Goal: Task Accomplishment & Management: Complete application form

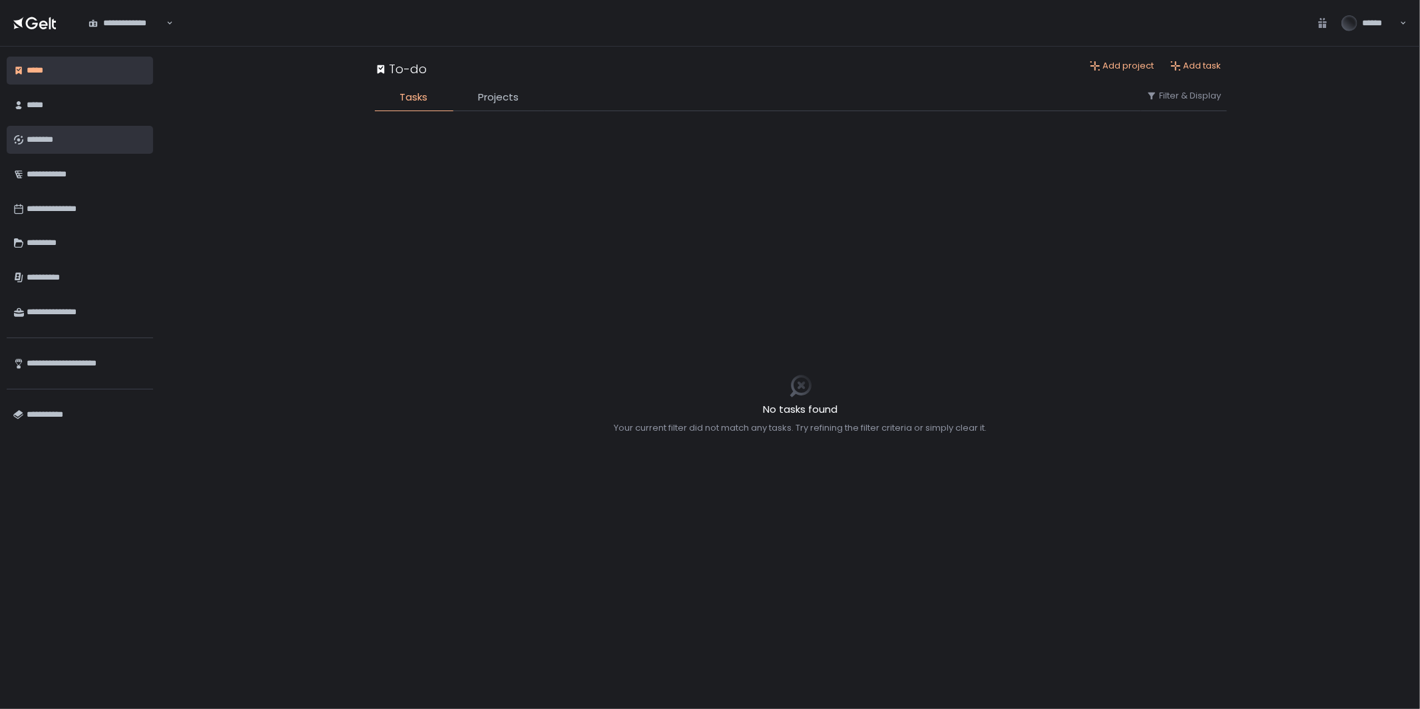
click at [51, 143] on div "********" at bounding box center [87, 139] width 120 height 23
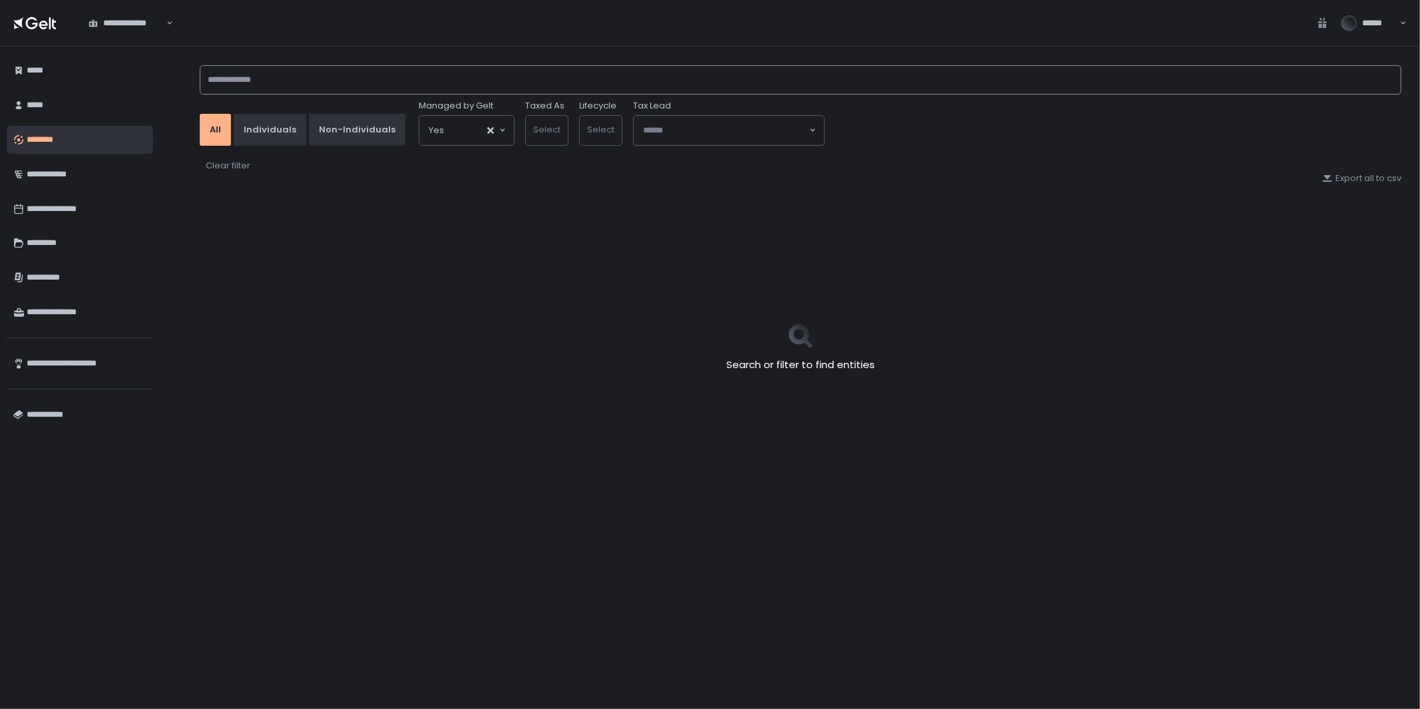
click at [303, 82] on input at bounding box center [800, 79] width 1201 height 29
type input "*"
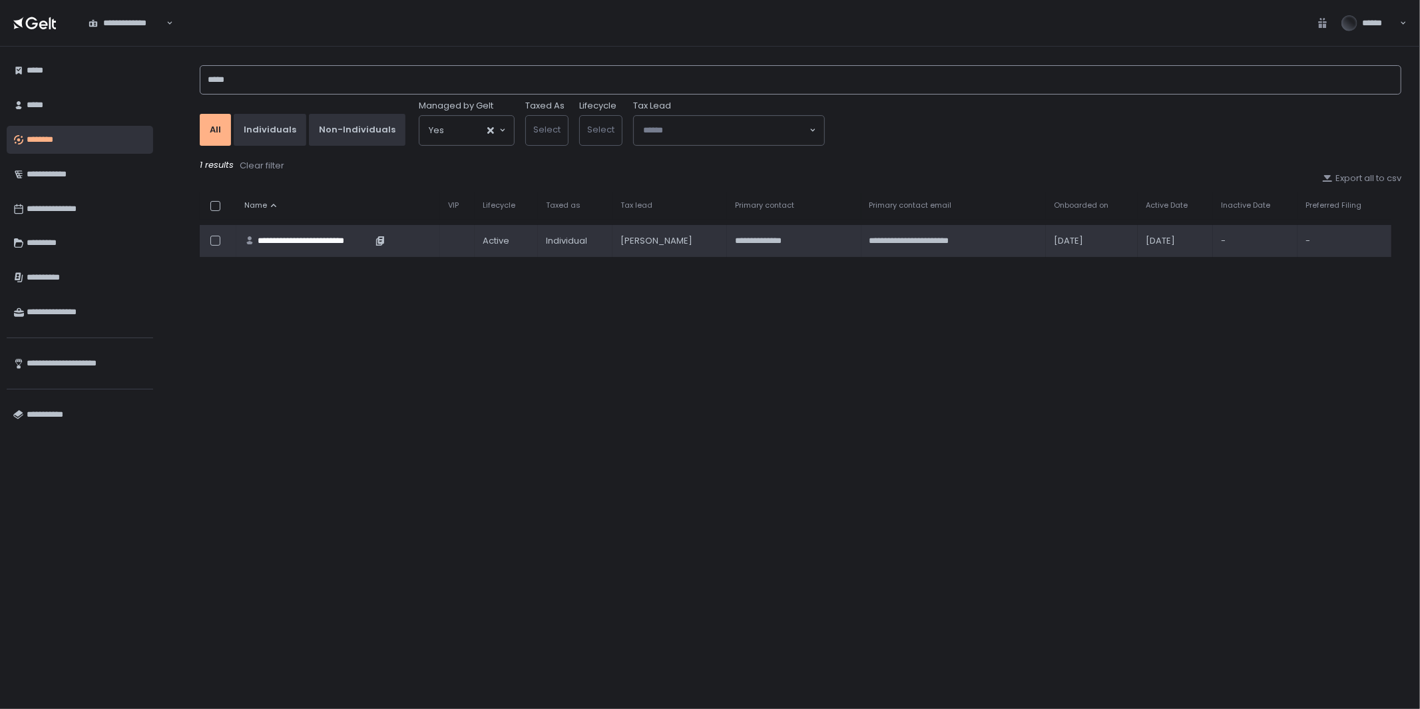
type input "*****"
click at [306, 240] on div "**********" at bounding box center [315, 241] width 114 height 12
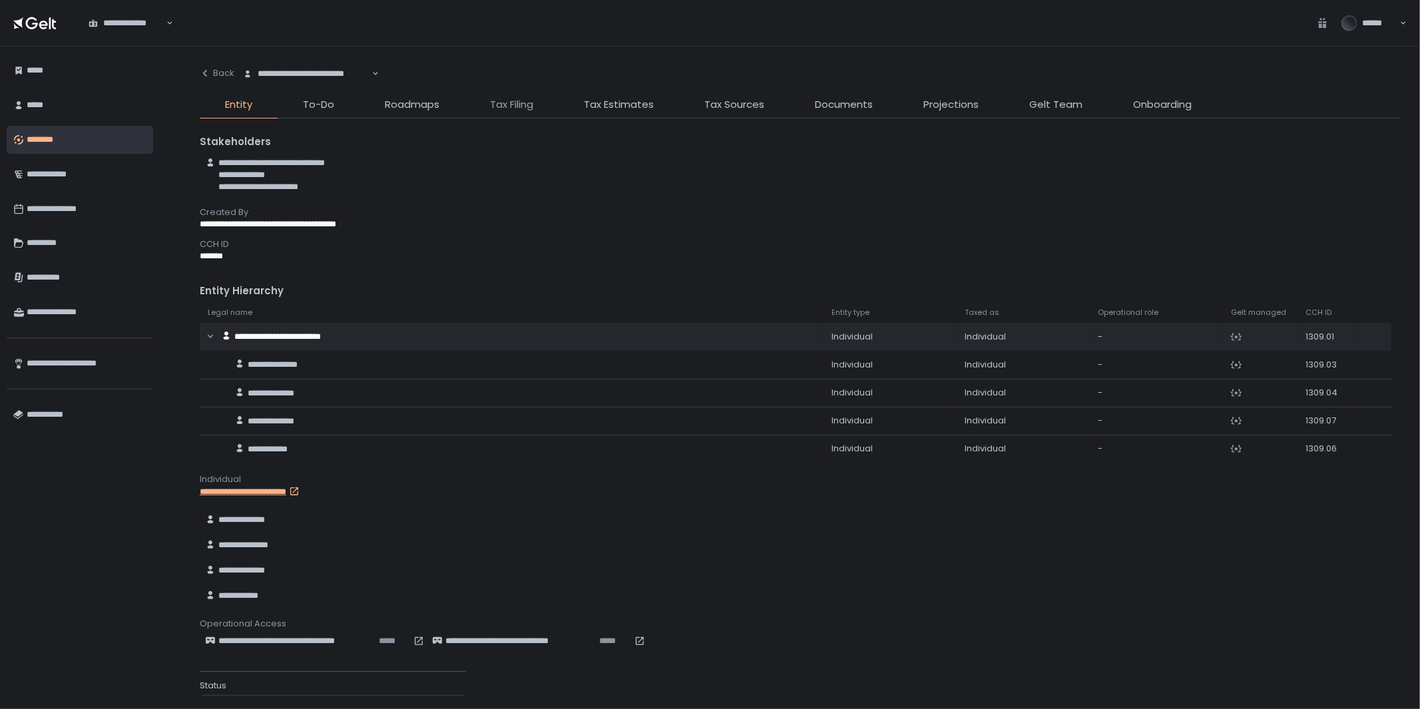
click at [499, 108] on span "Tax Filing" at bounding box center [511, 104] width 43 height 15
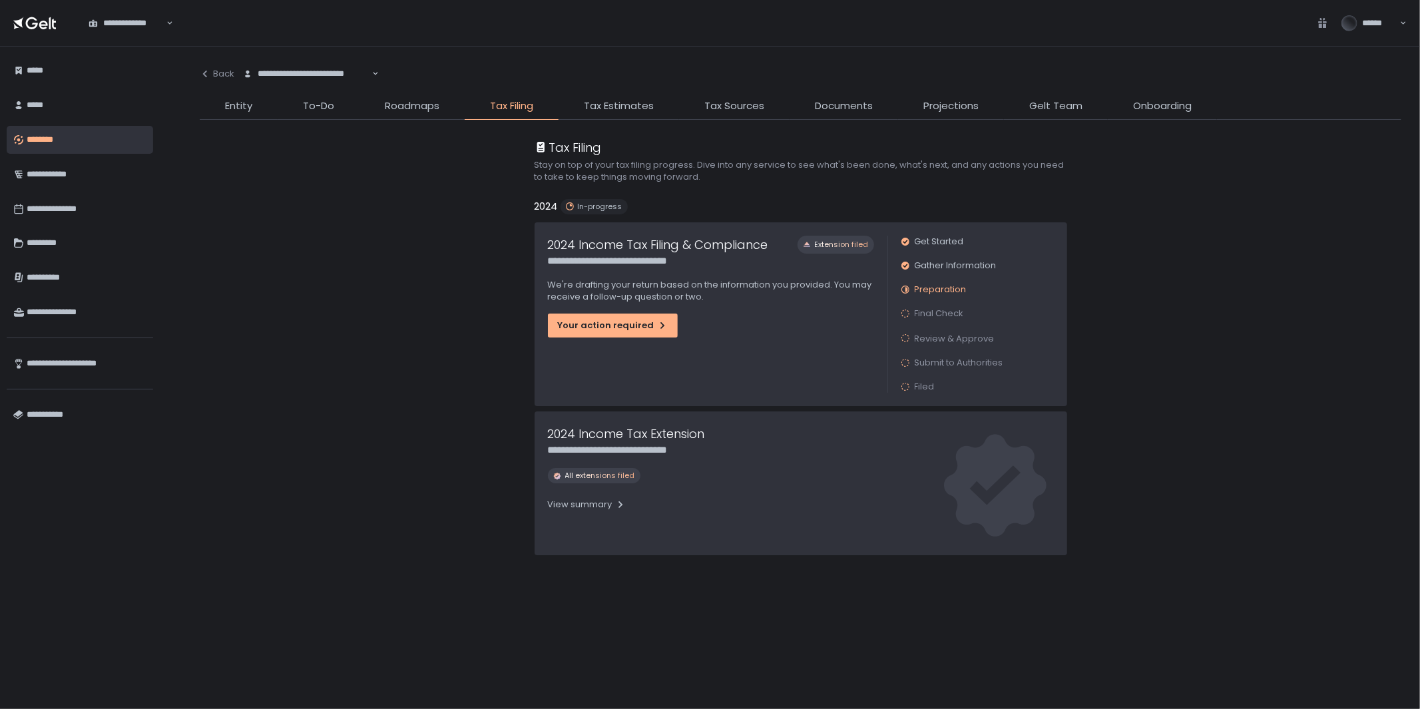
click at [246, 115] on li "Entity" at bounding box center [239, 108] width 78 height 21
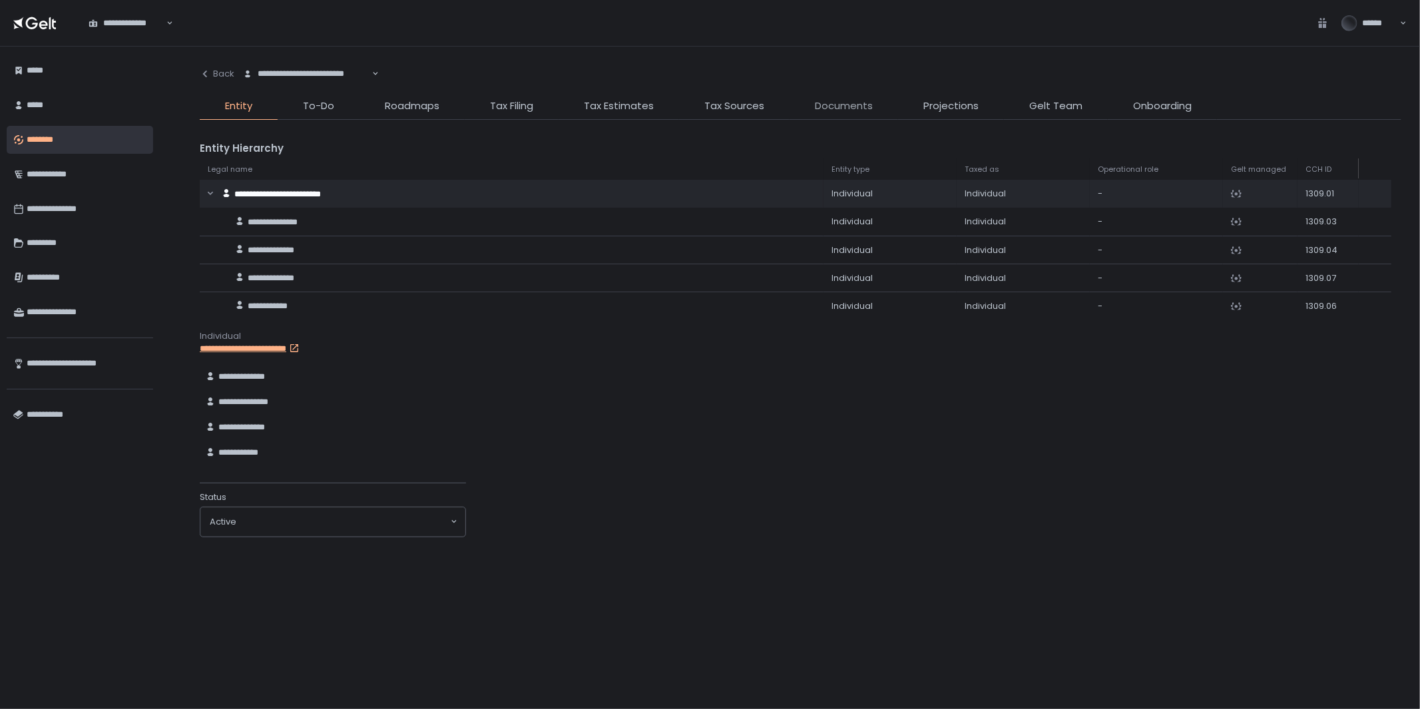
click at [834, 109] on span "Documents" at bounding box center [844, 105] width 58 height 15
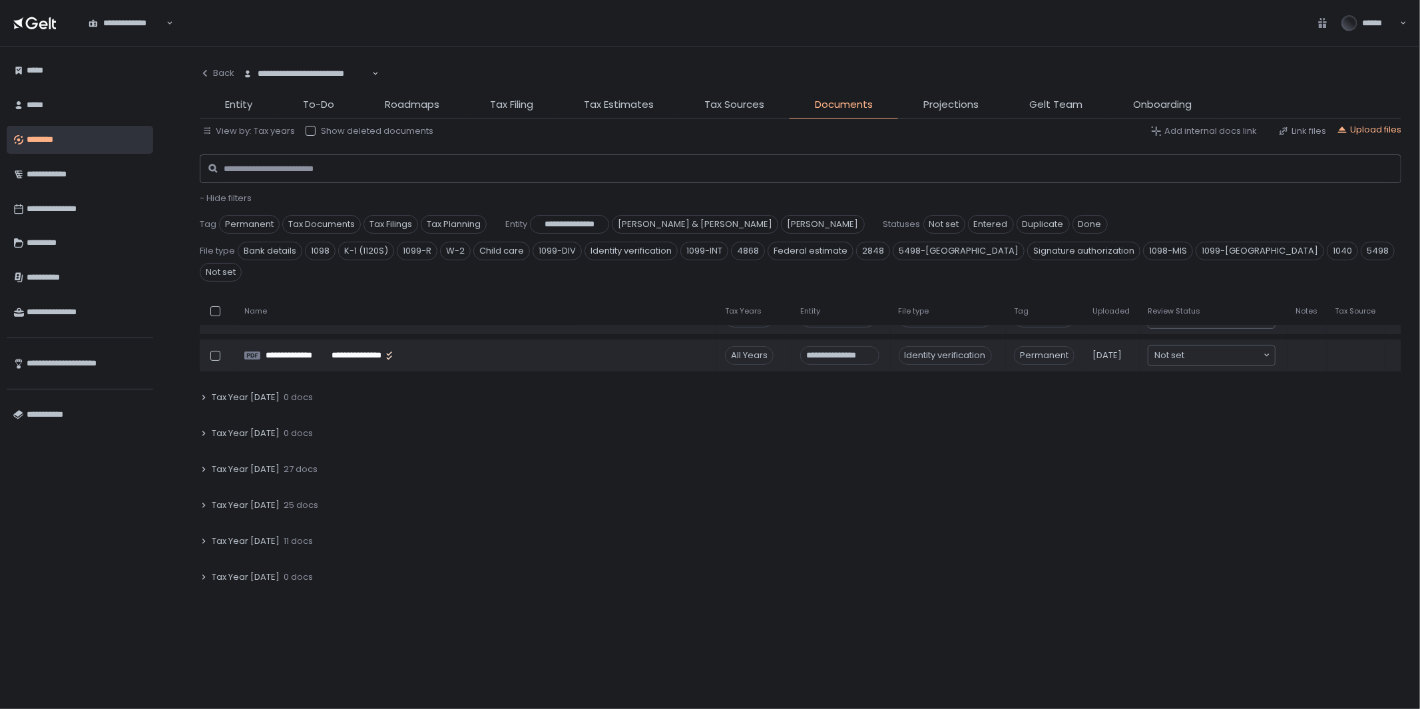
scroll to position [222, 0]
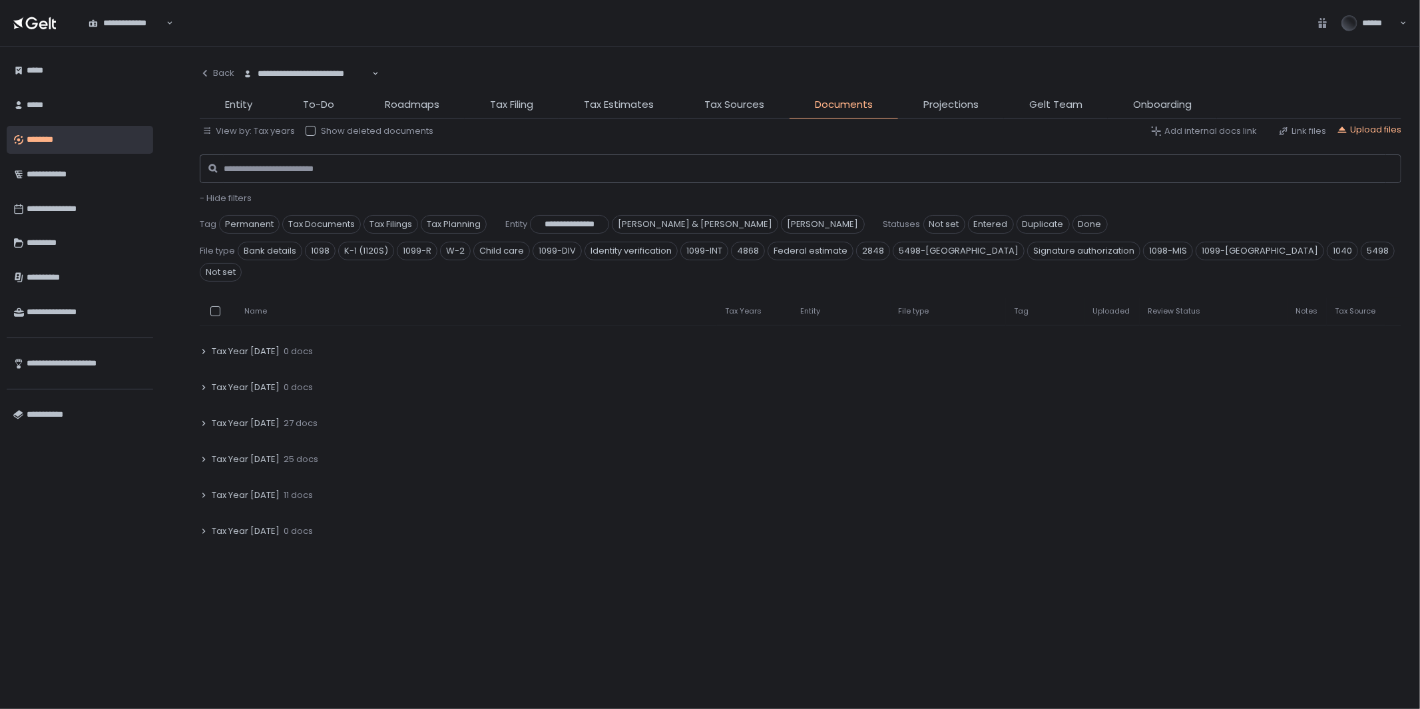
click at [208, 408] on div "Tax Year 2024 27 docs" at bounding box center [800, 423] width 1201 height 31
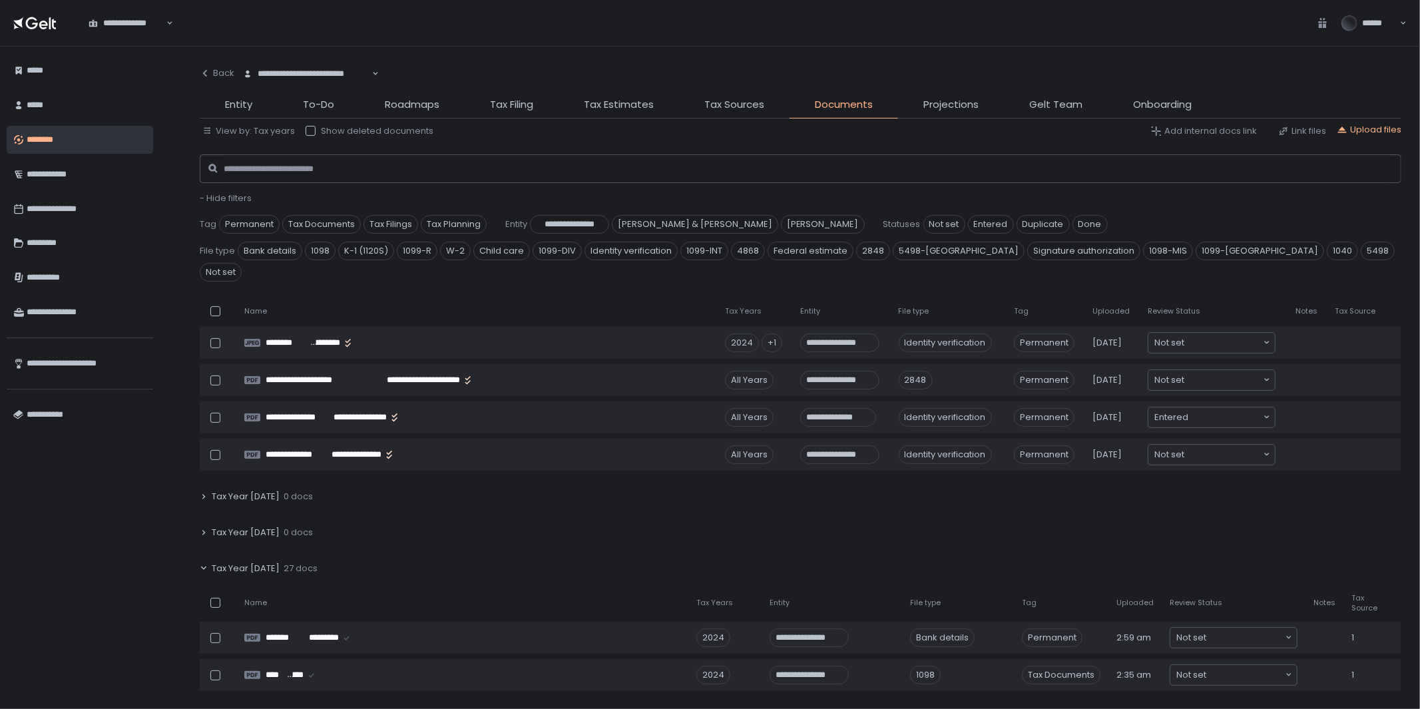
scroll to position [74, 0]
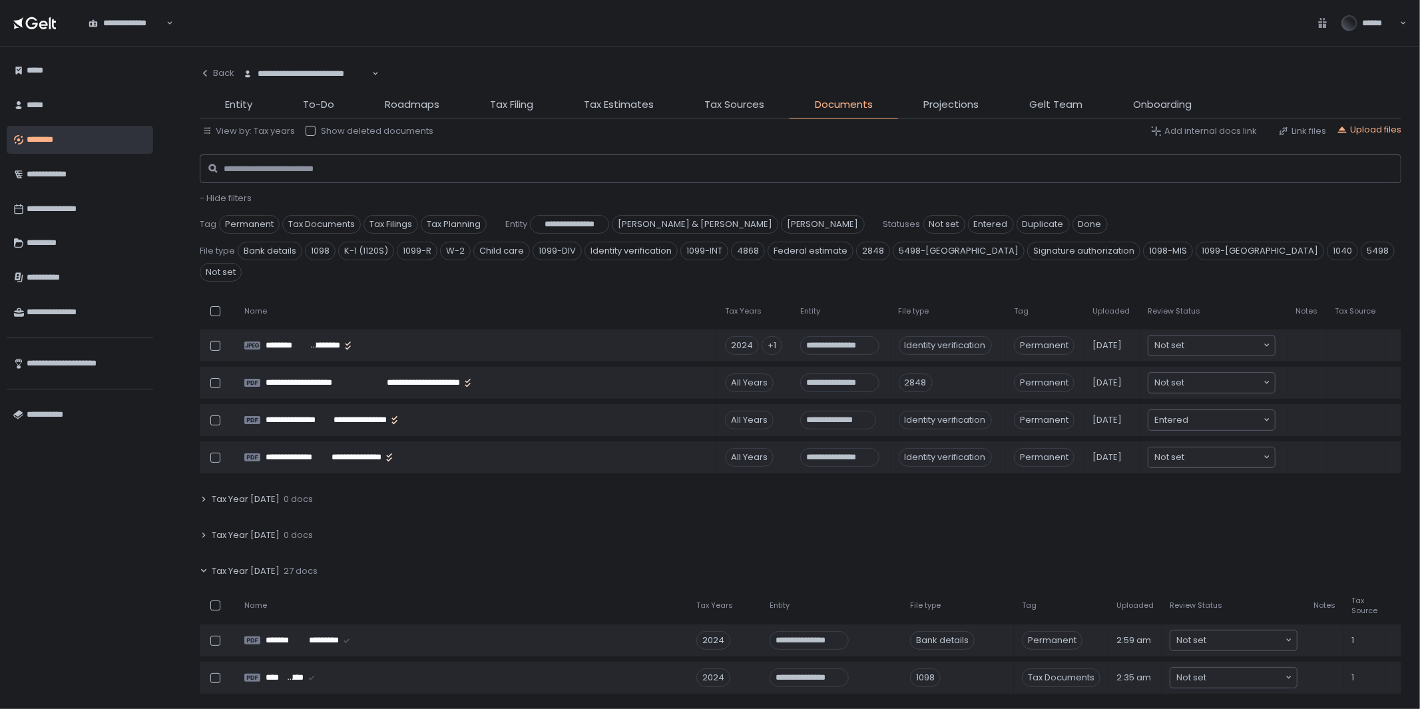
click at [516, 113] on li "Tax Filing" at bounding box center [512, 107] width 94 height 21
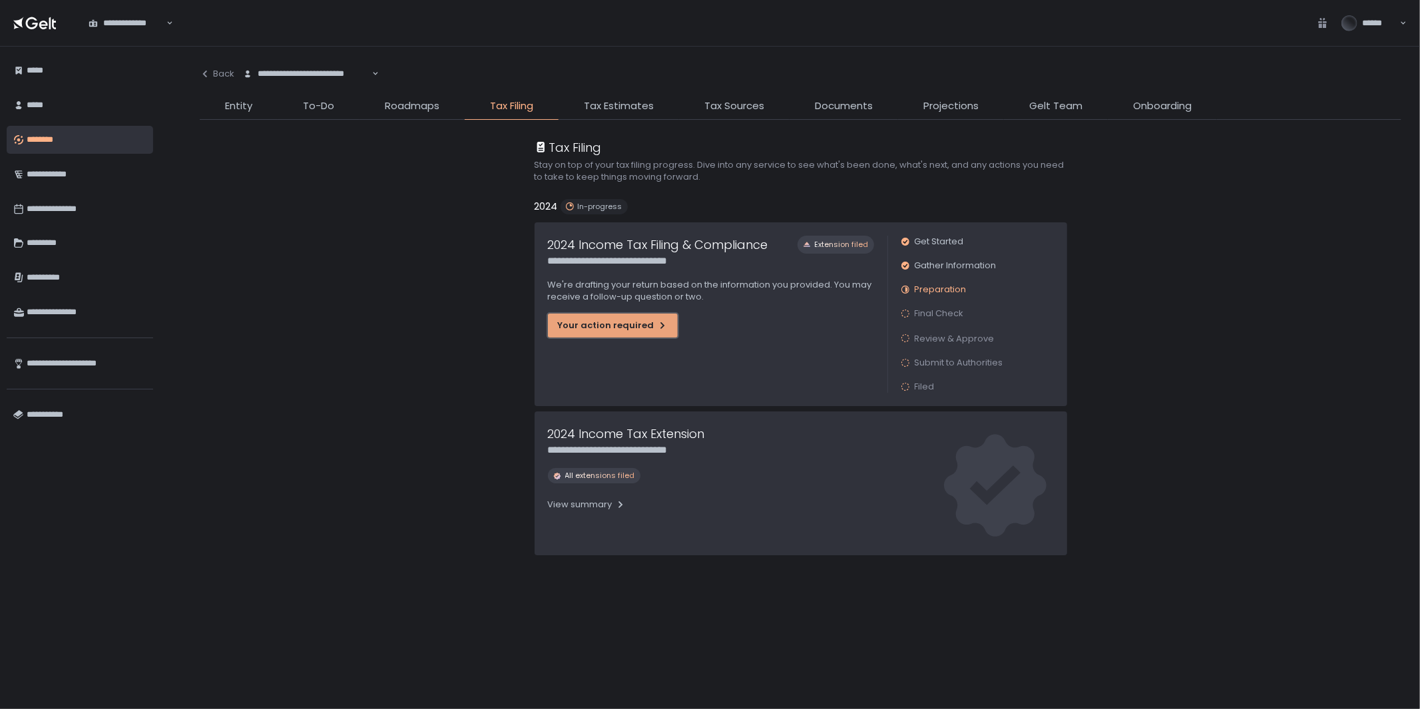
click at [616, 327] on div "Your action required" at bounding box center [613, 325] width 110 height 12
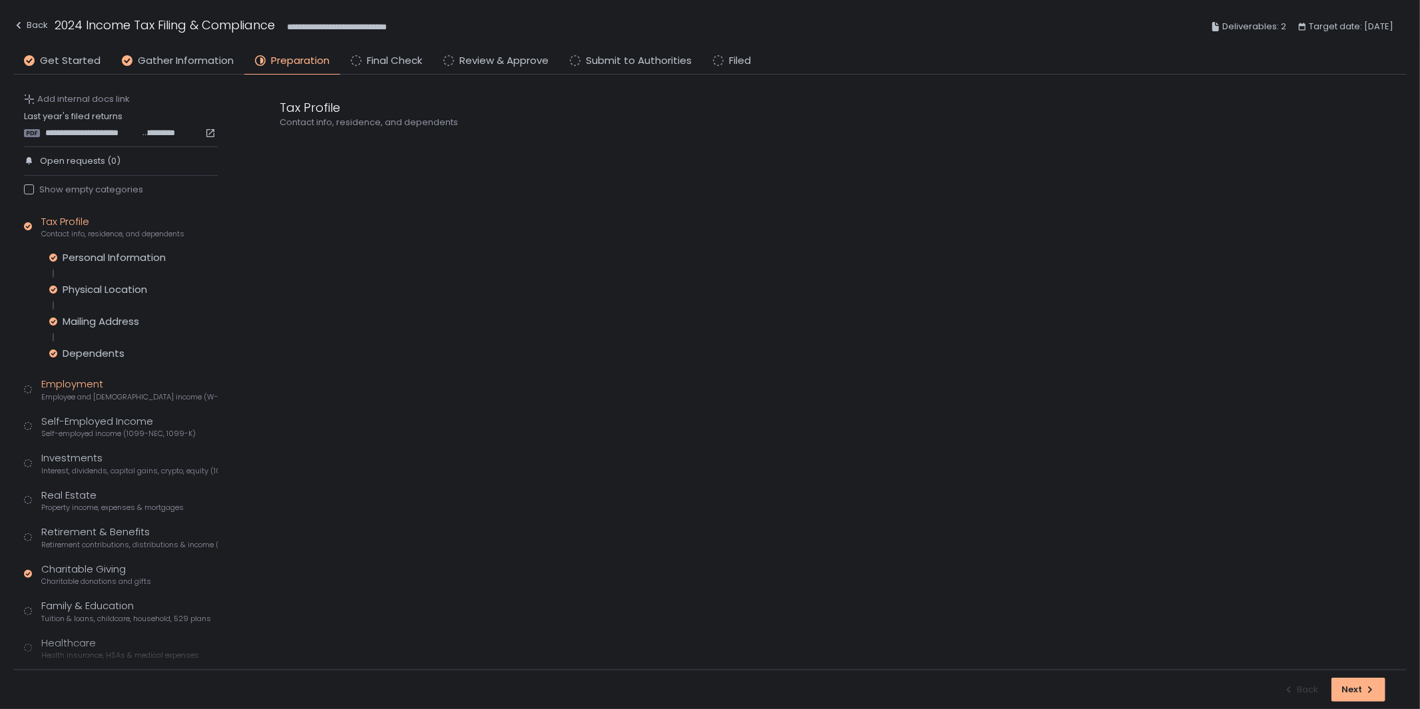
click at [75, 390] on div "Employment Employee and self-employed income (W-2s)" at bounding box center [129, 389] width 176 height 25
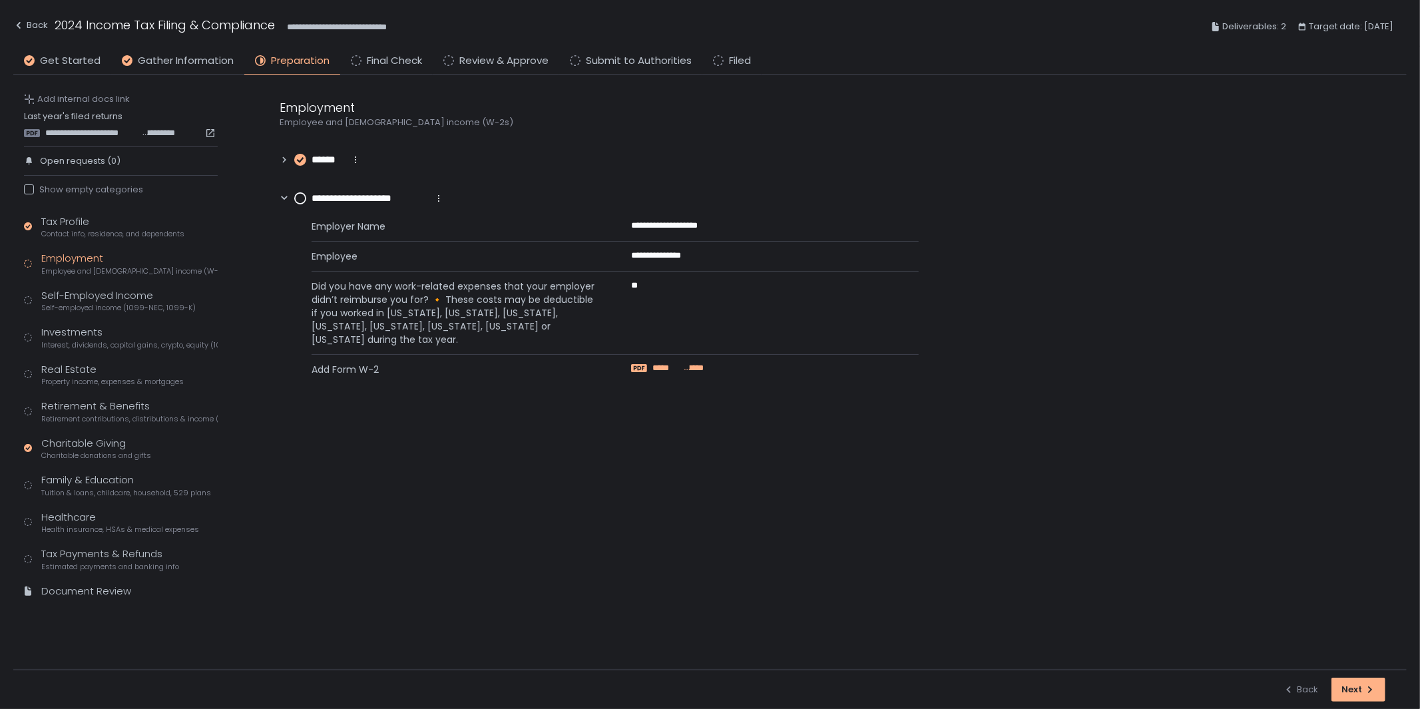
click at [678, 368] on span "*****" at bounding box center [667, 368] width 30 height 12
click at [78, 336] on div "Investments Interest, dividends, capital gains, crypto, equity (1099s, K-1s)" at bounding box center [129, 337] width 176 height 25
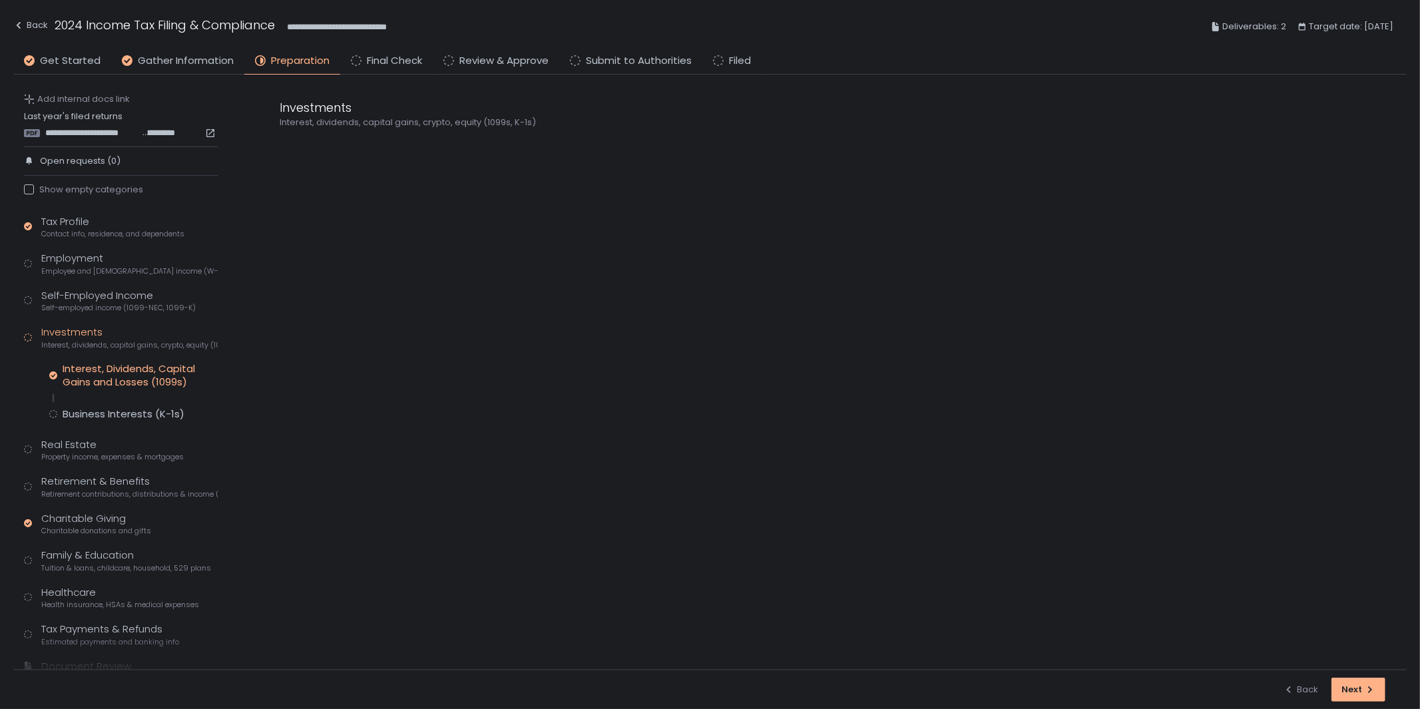
click at [104, 375] on div "Interest, Dividends, Capital Gains and Losses (1099s)" at bounding box center [140, 375] width 155 height 27
click at [281, 147] on icon at bounding box center [284, 147] width 9 height 9
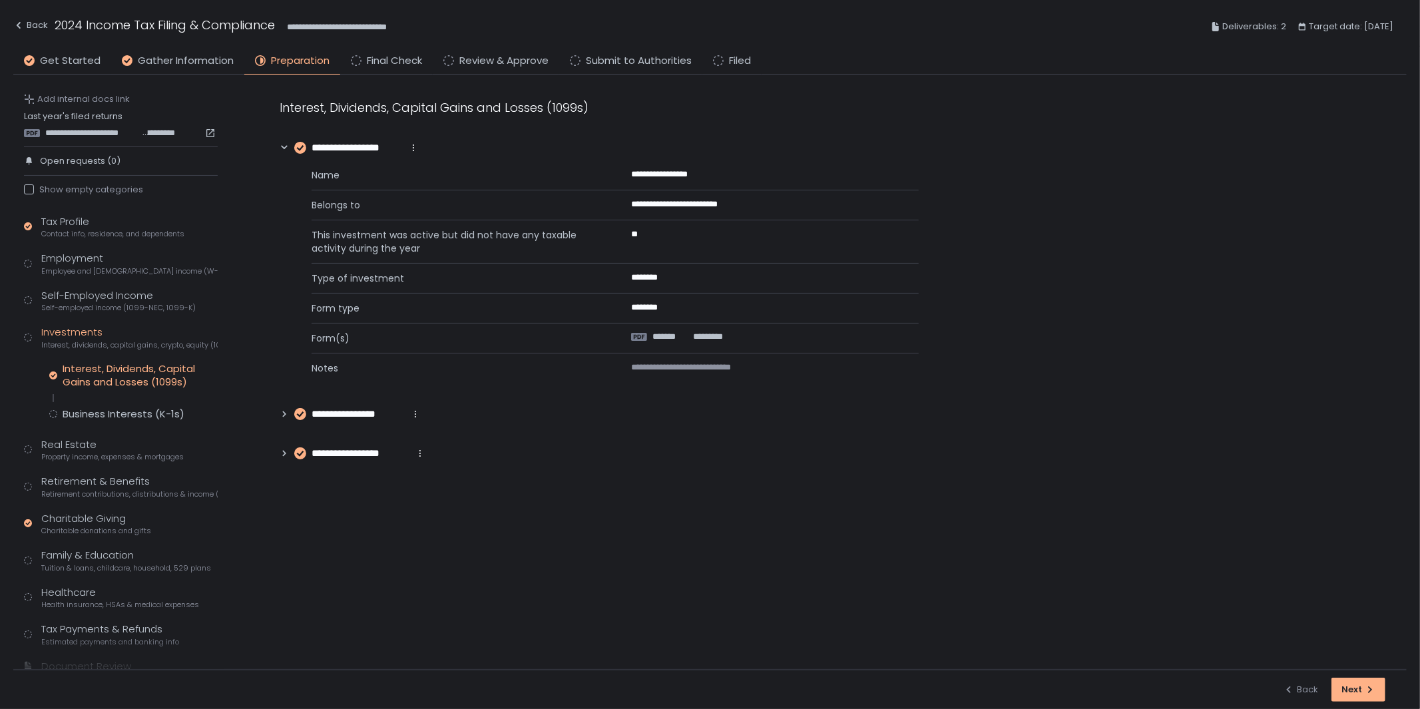
click at [281, 410] on icon at bounding box center [284, 413] width 9 height 9
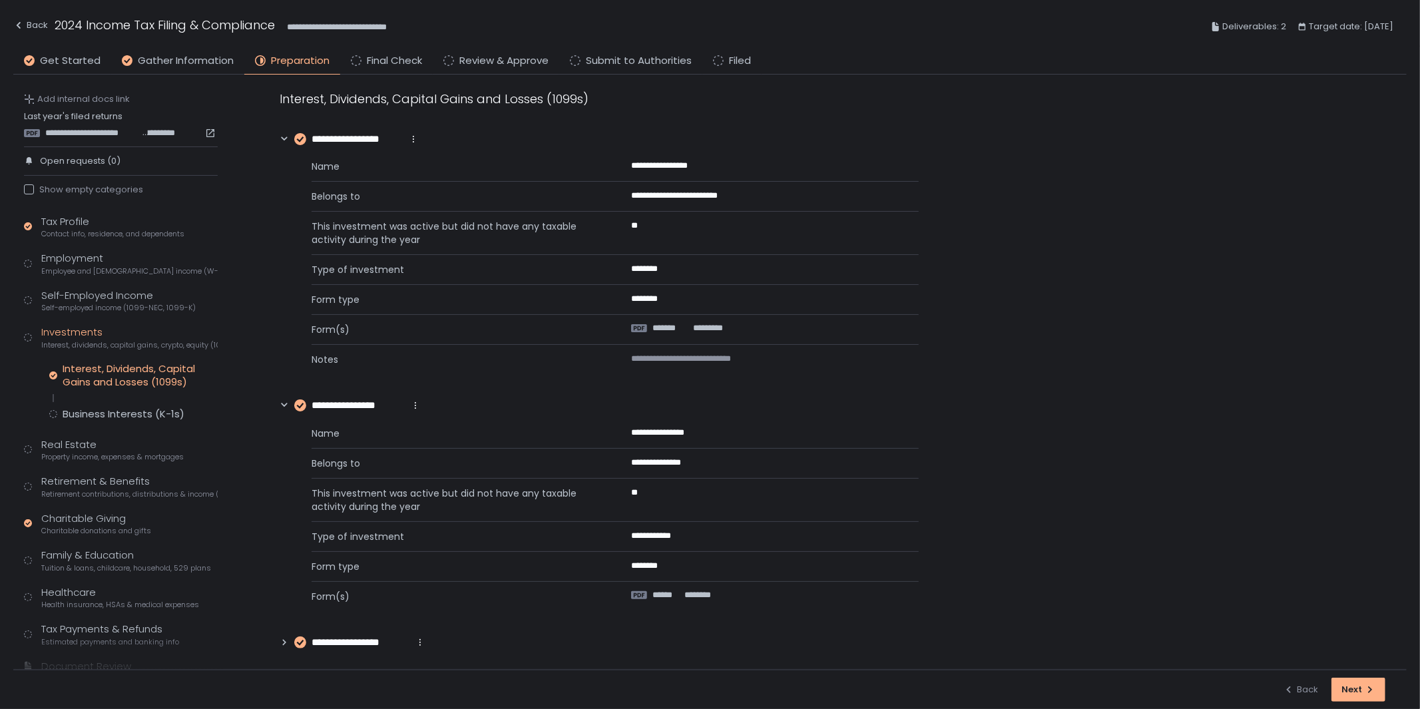
scroll to position [13, 0]
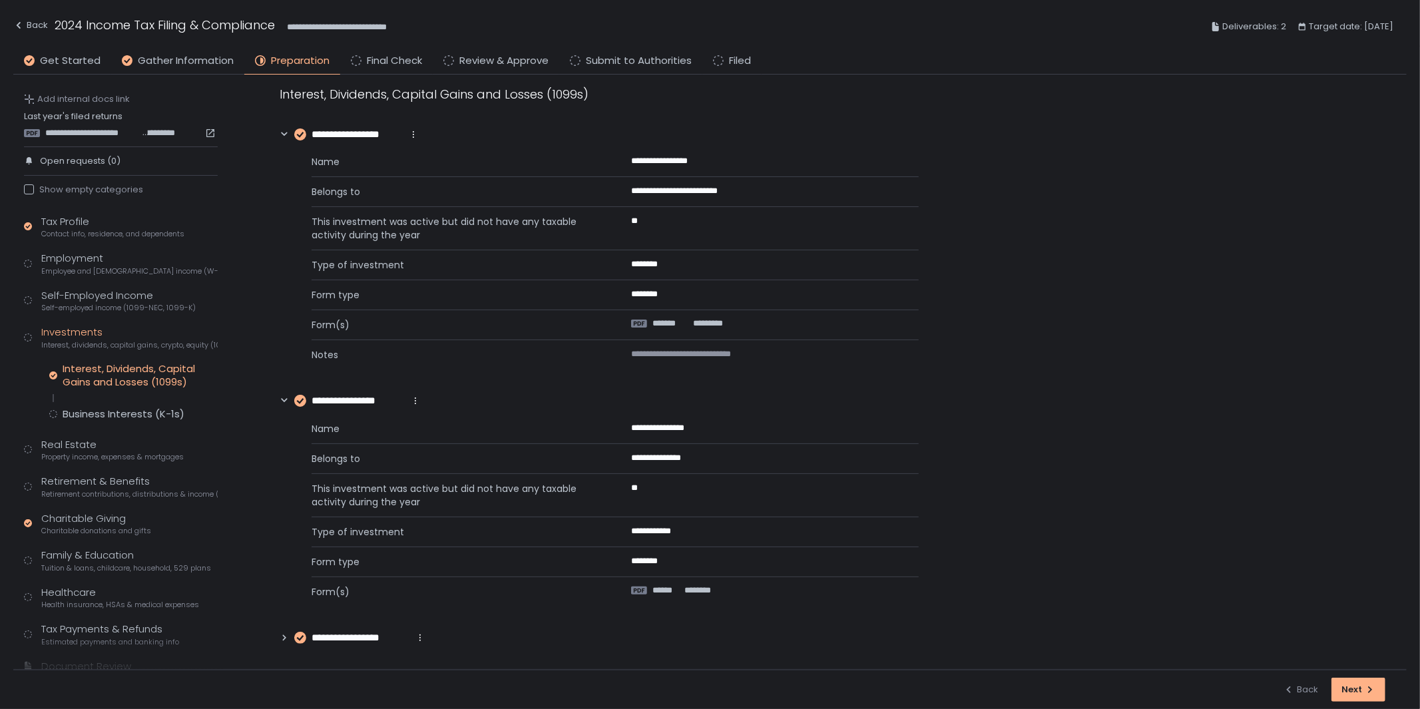
click at [286, 637] on icon at bounding box center [284, 637] width 9 height 9
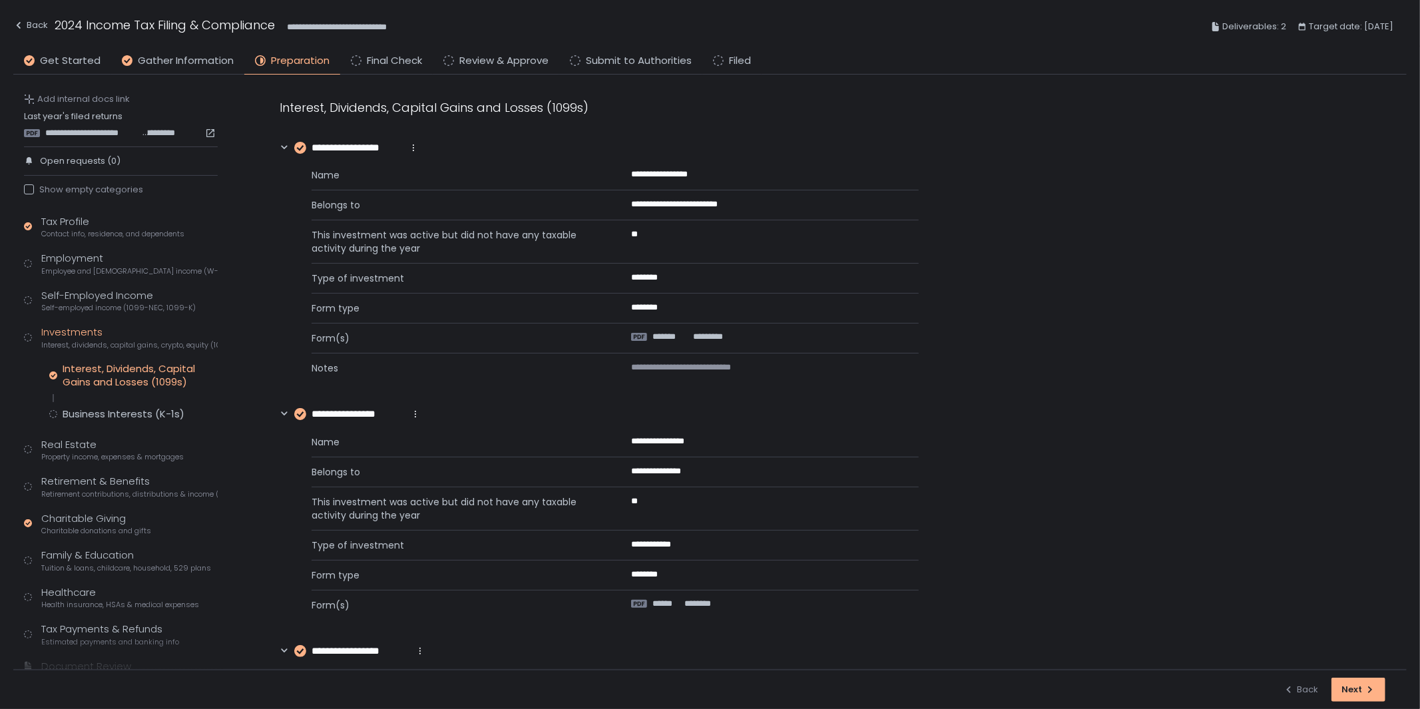
scroll to position [211, 0]
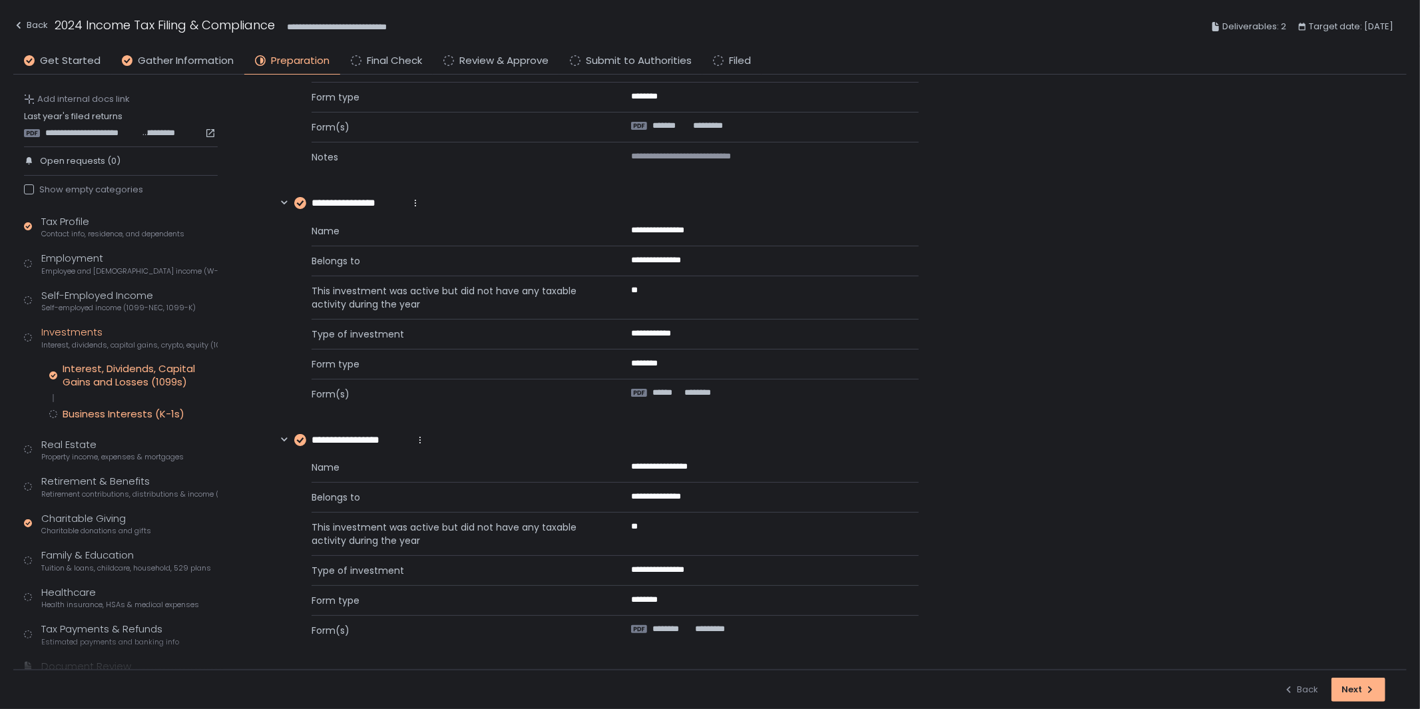
click at [121, 419] on div "Business Interests (K-1s)" at bounding box center [124, 413] width 122 height 13
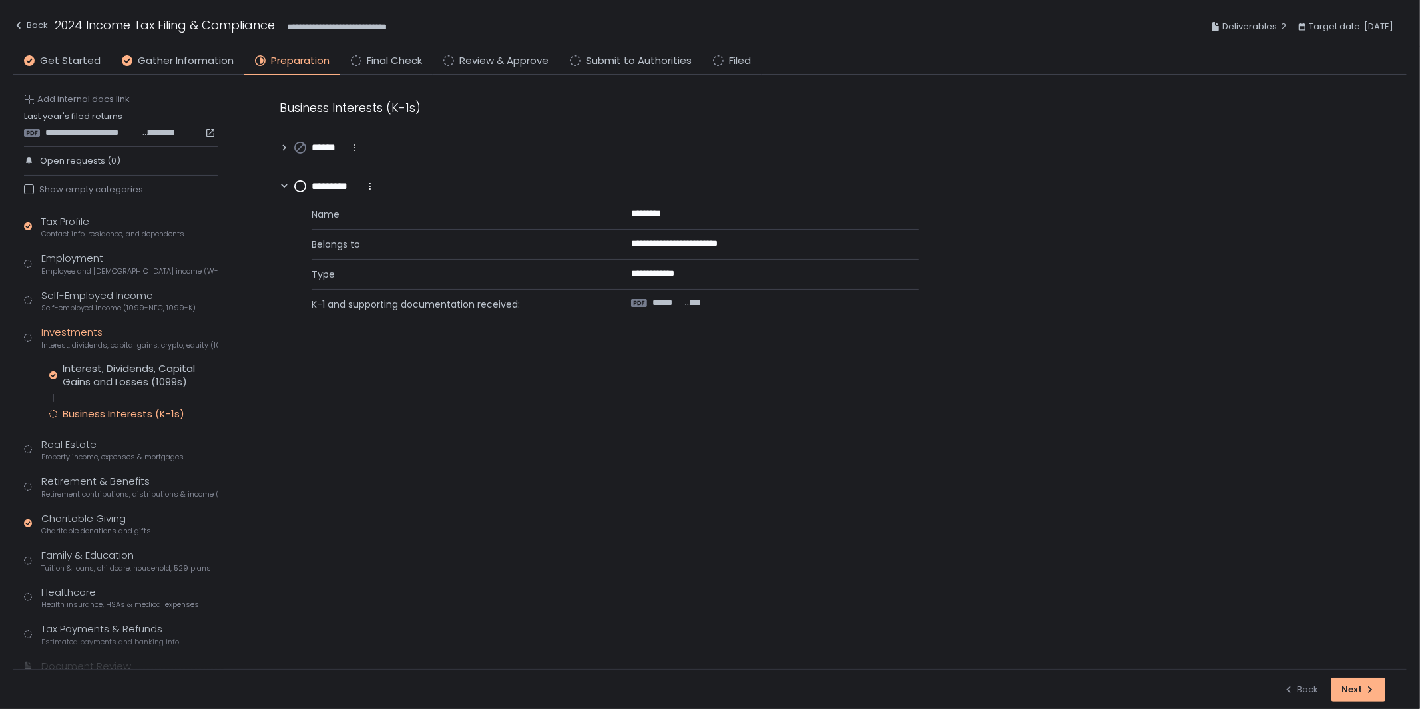
click at [280, 144] on icon at bounding box center [284, 147] width 9 height 9
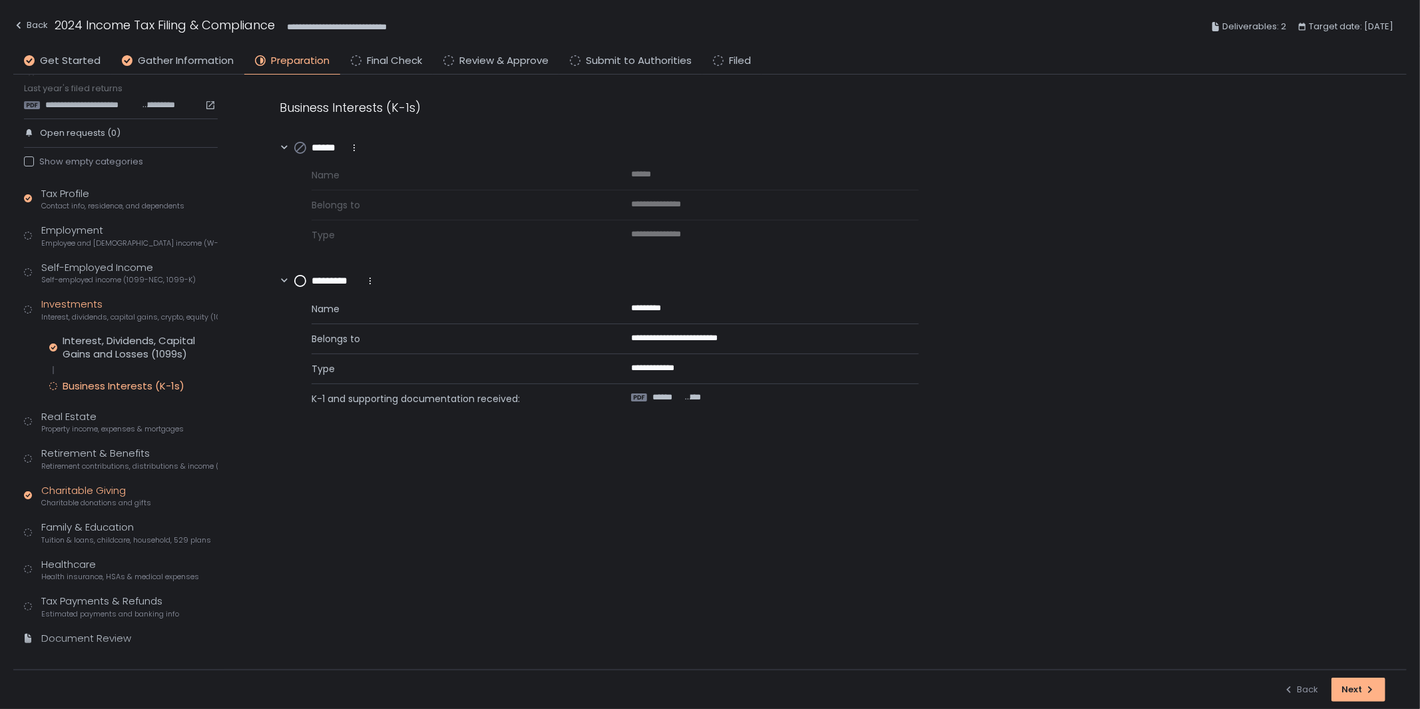
scroll to position [43, 0]
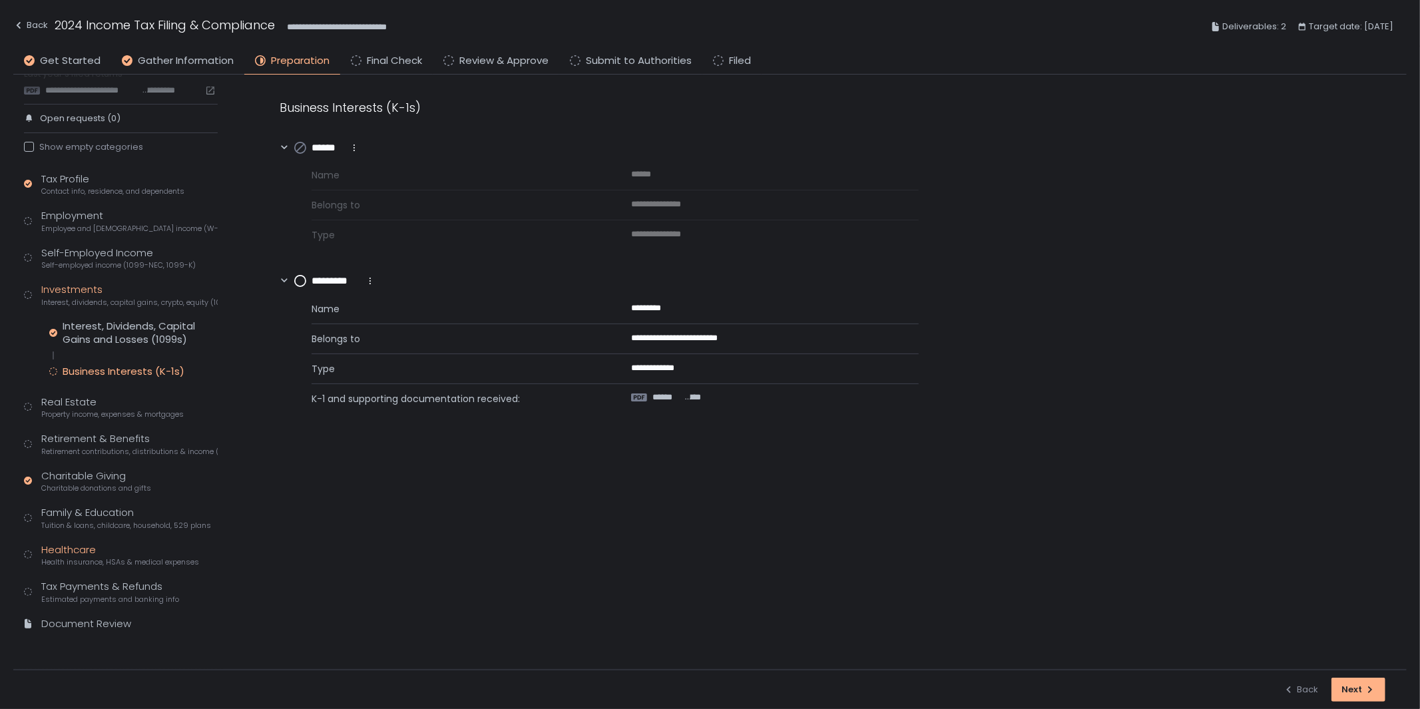
click at [75, 557] on span "Health insurance, HSAs & medical expenses" at bounding box center [120, 562] width 158 height 10
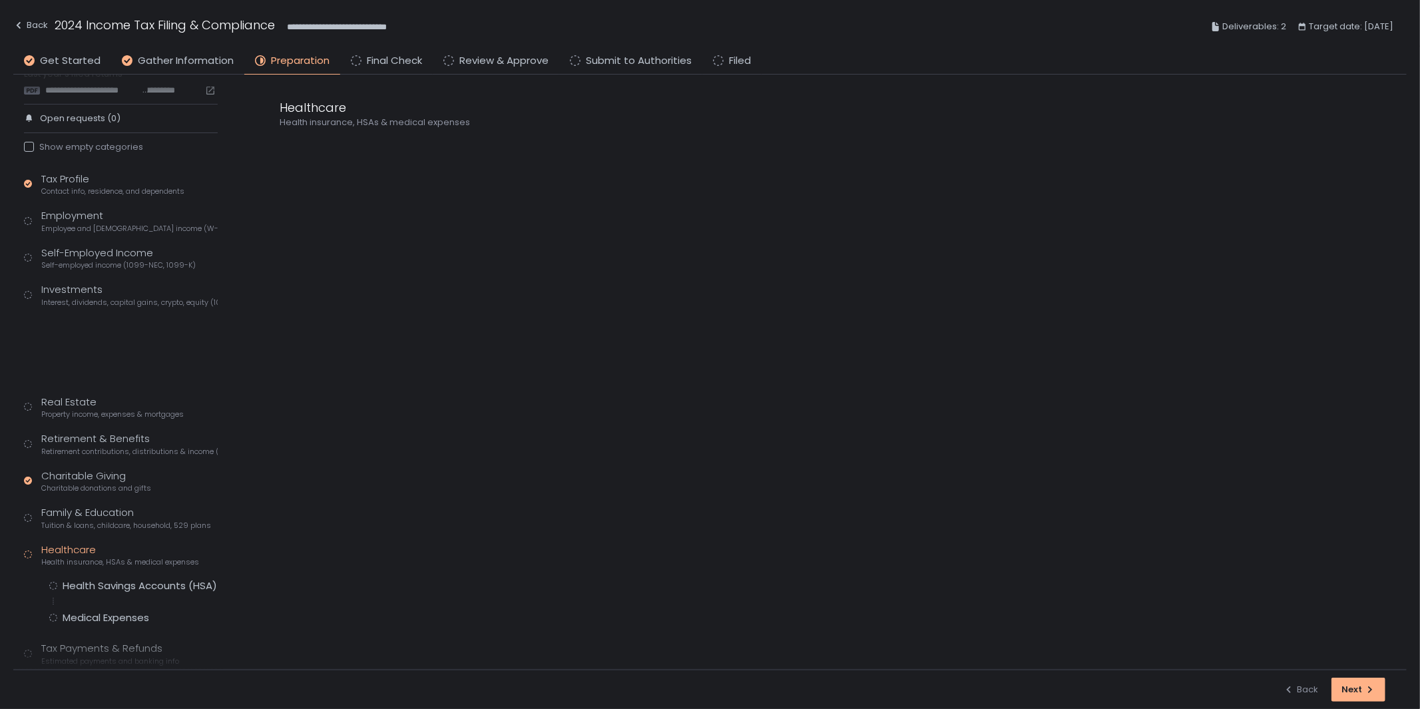
scroll to position [29, 0]
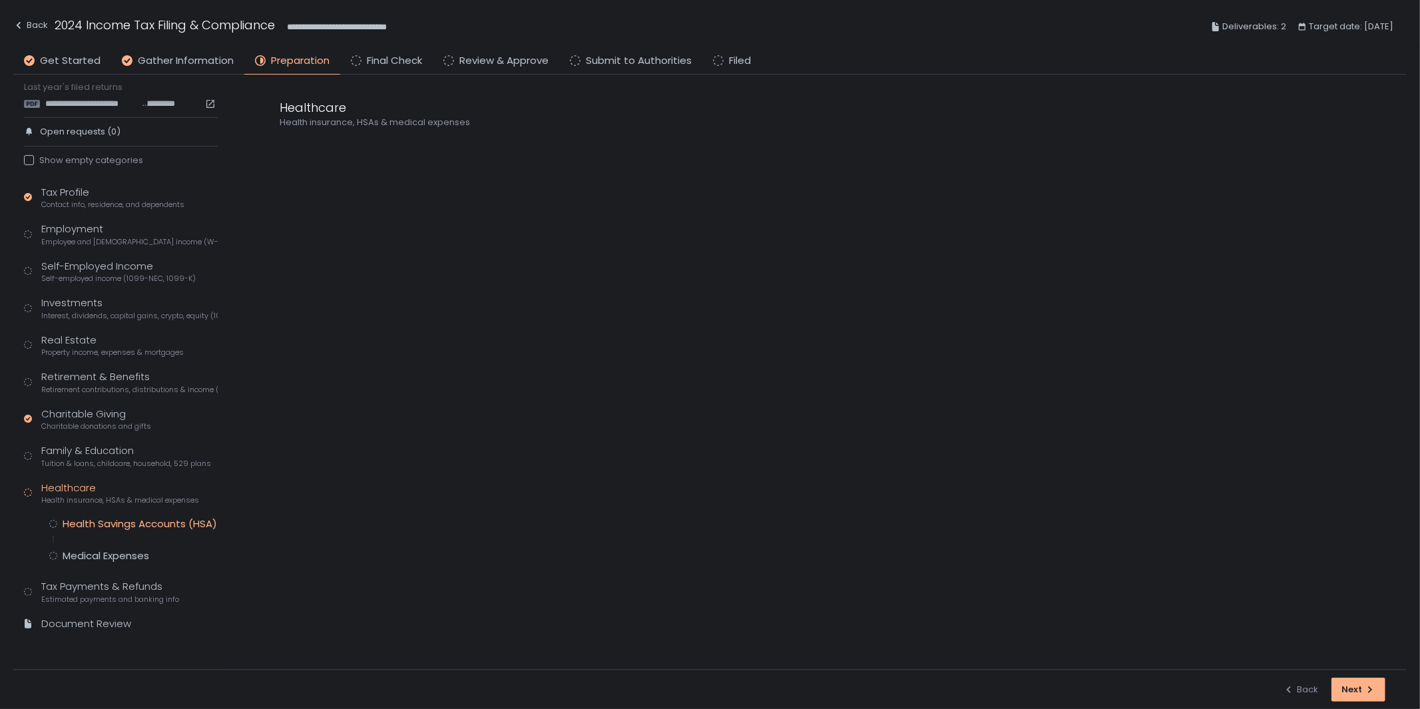
click at [123, 524] on div "Health Savings Accounts (HSA)" at bounding box center [140, 523] width 154 height 13
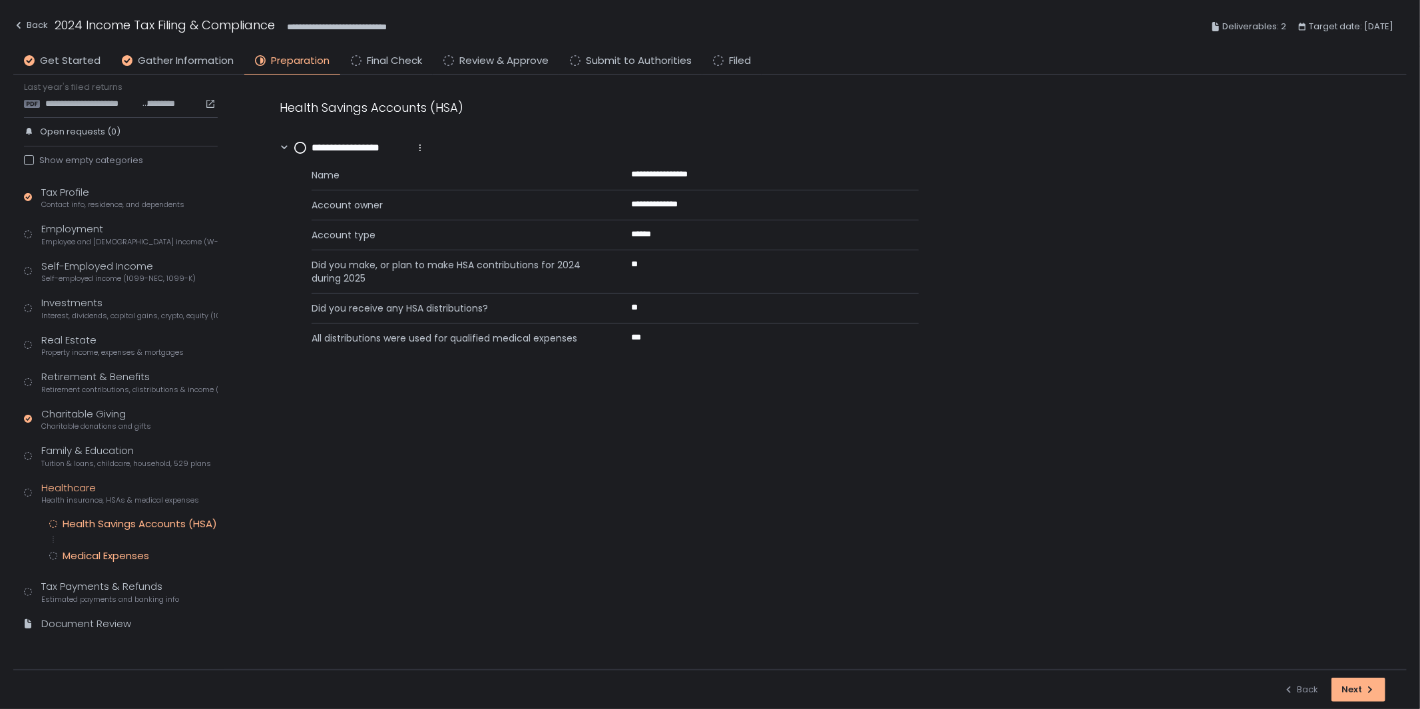
click at [116, 554] on div "Medical Expenses" at bounding box center [106, 555] width 87 height 13
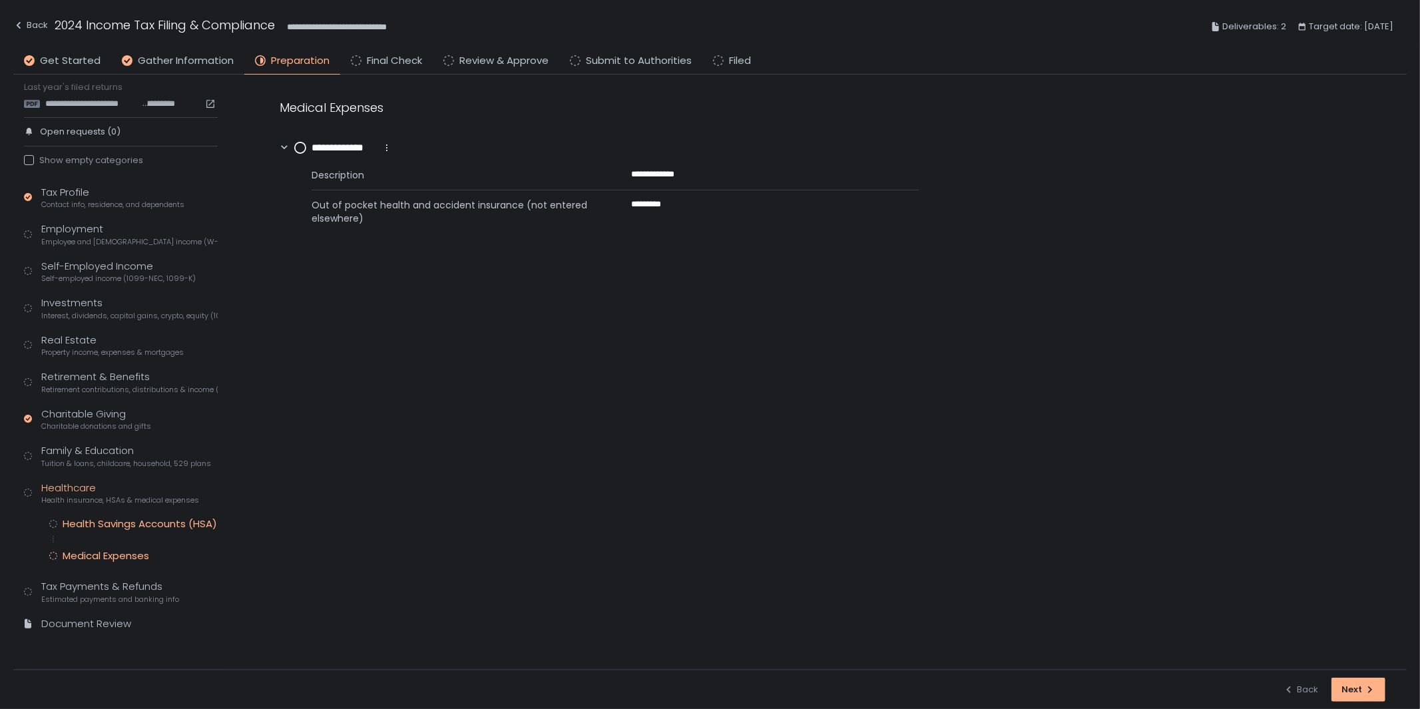
click at [116, 522] on div "Health Savings Accounts (HSA)" at bounding box center [140, 523] width 154 height 13
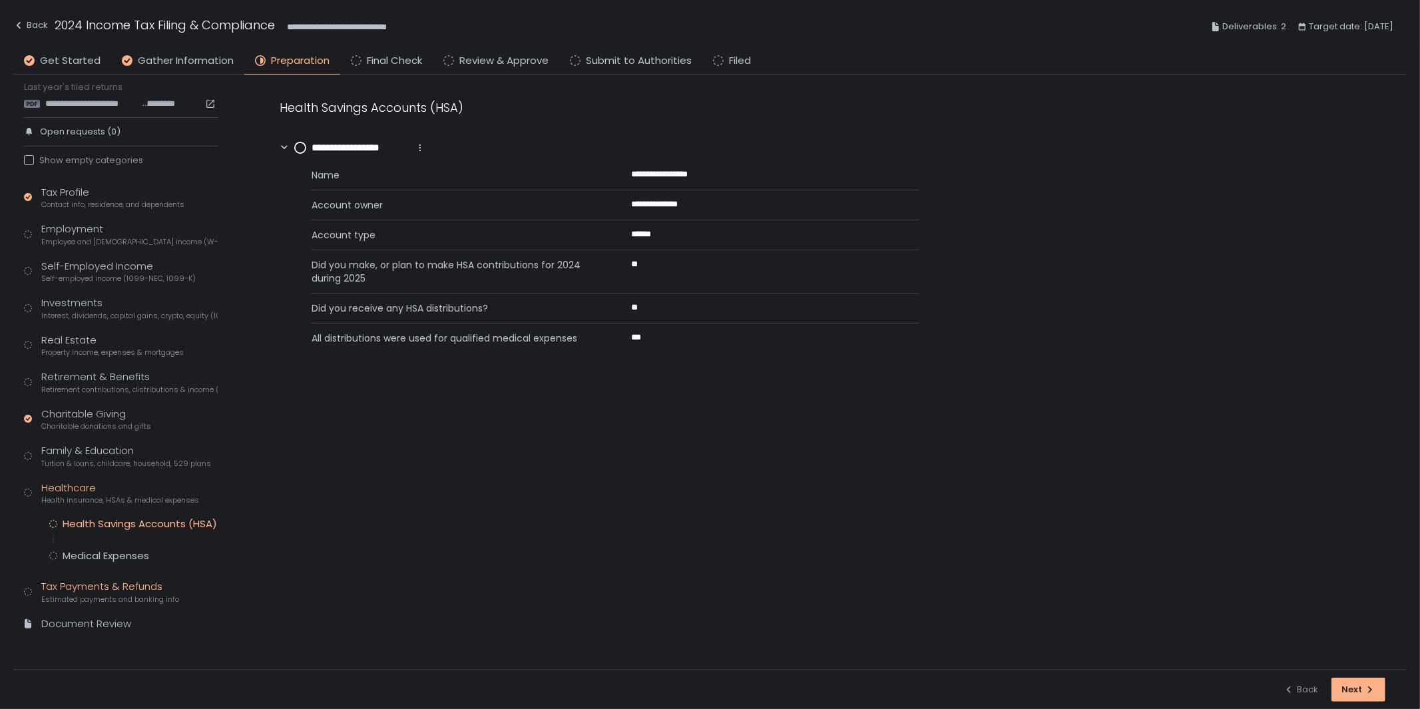
click at [67, 590] on div "Tax Payments & Refunds Estimated payments and banking info" at bounding box center [110, 591] width 138 height 25
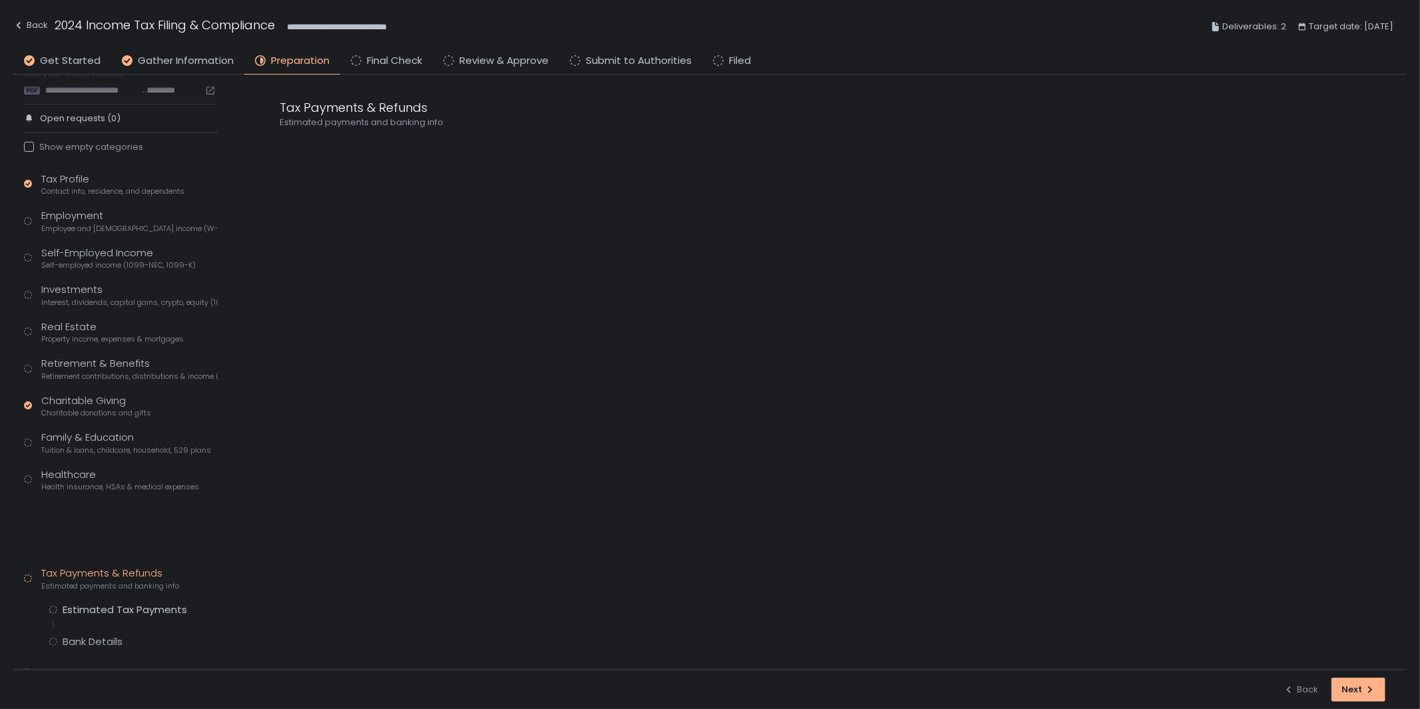
scroll to position [29, 0]
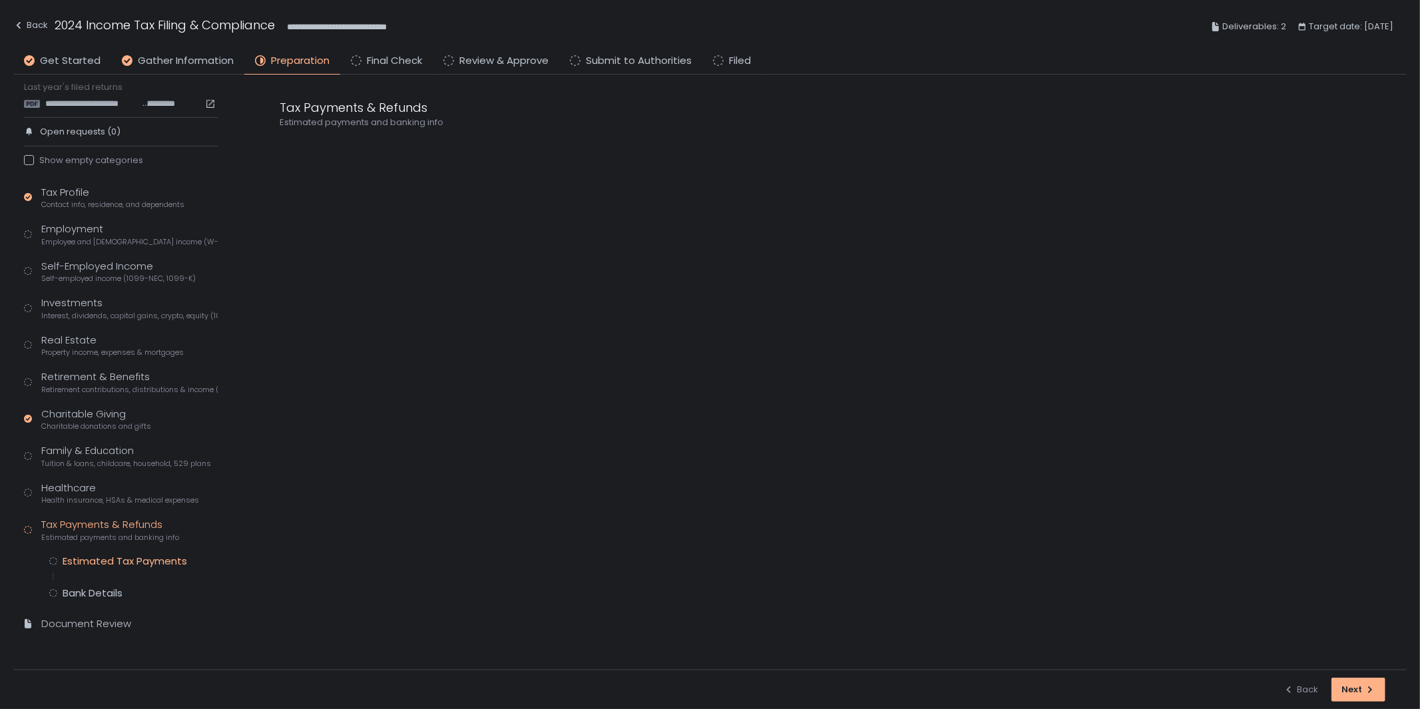
click at [110, 557] on div "Estimated Tax Payments" at bounding box center [125, 560] width 124 height 13
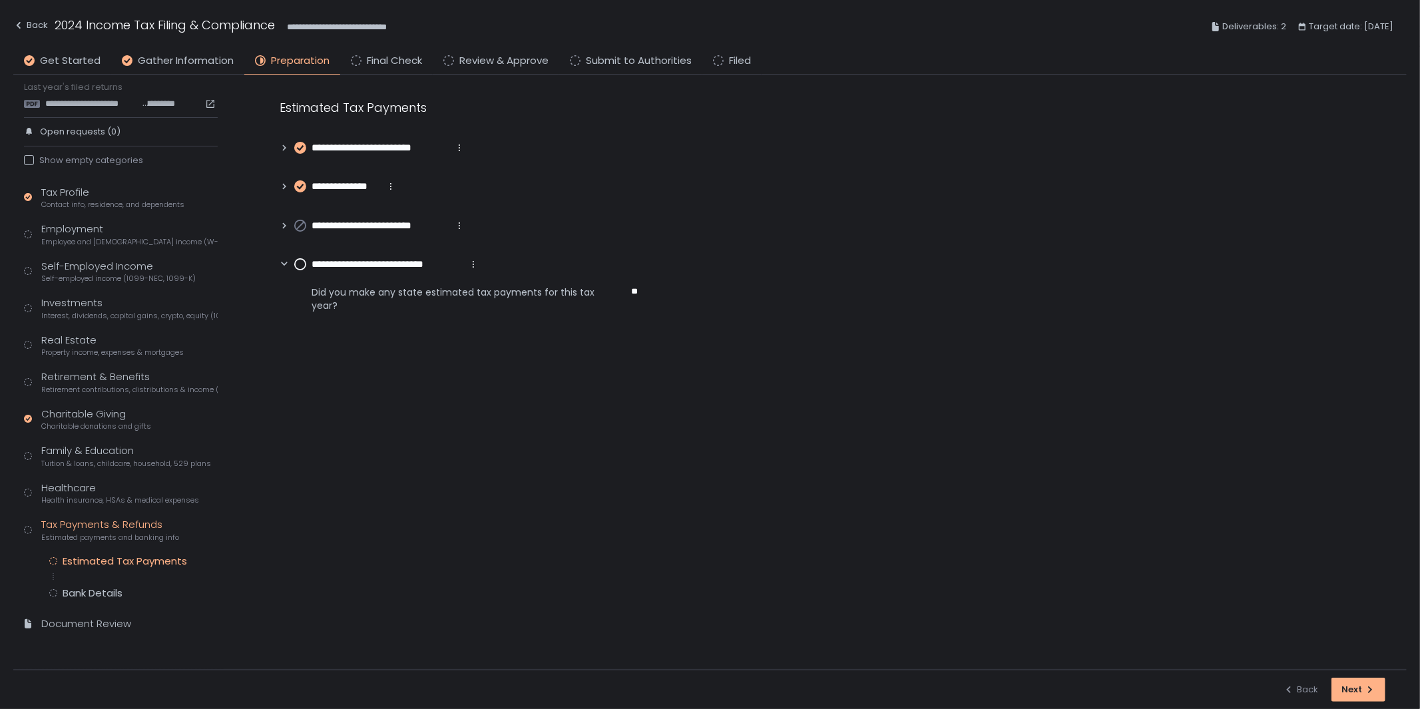
click at [280, 185] on icon at bounding box center [284, 186] width 9 height 9
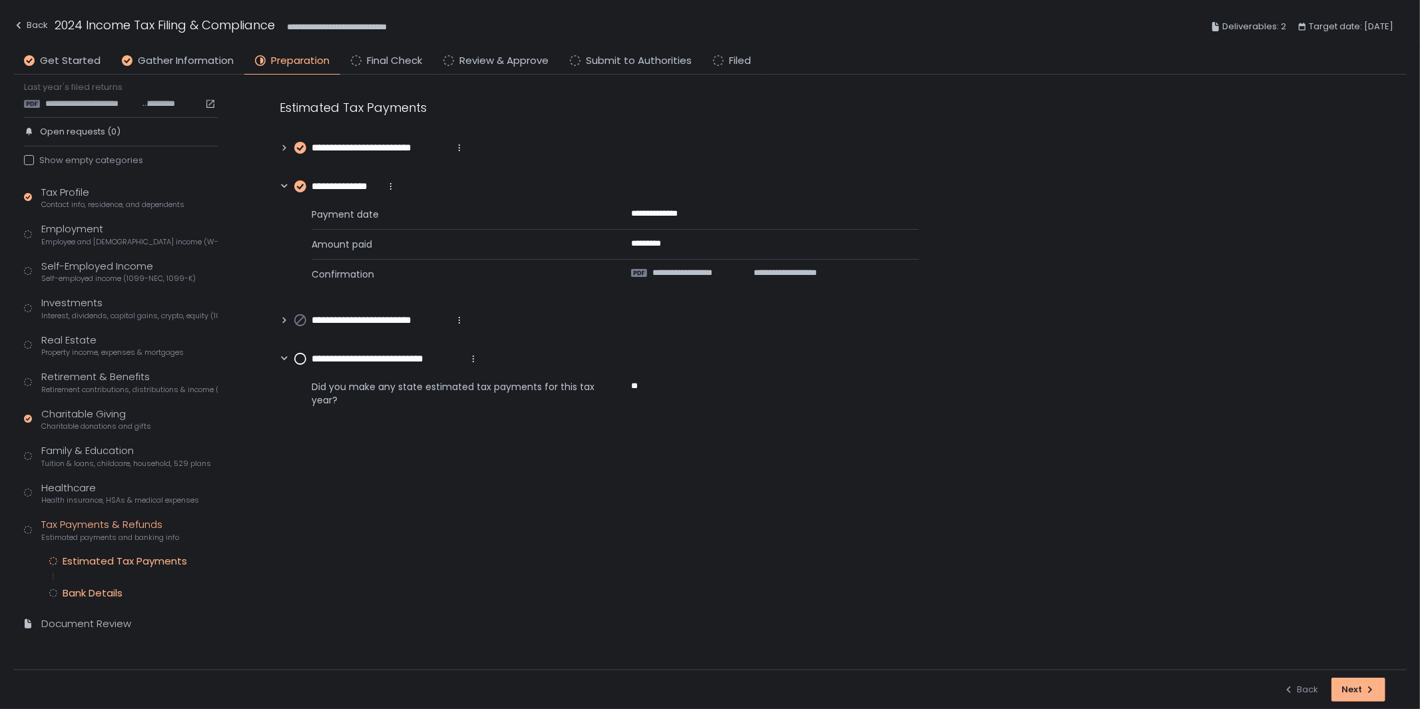
click at [97, 590] on div "Bank Details" at bounding box center [93, 592] width 60 height 13
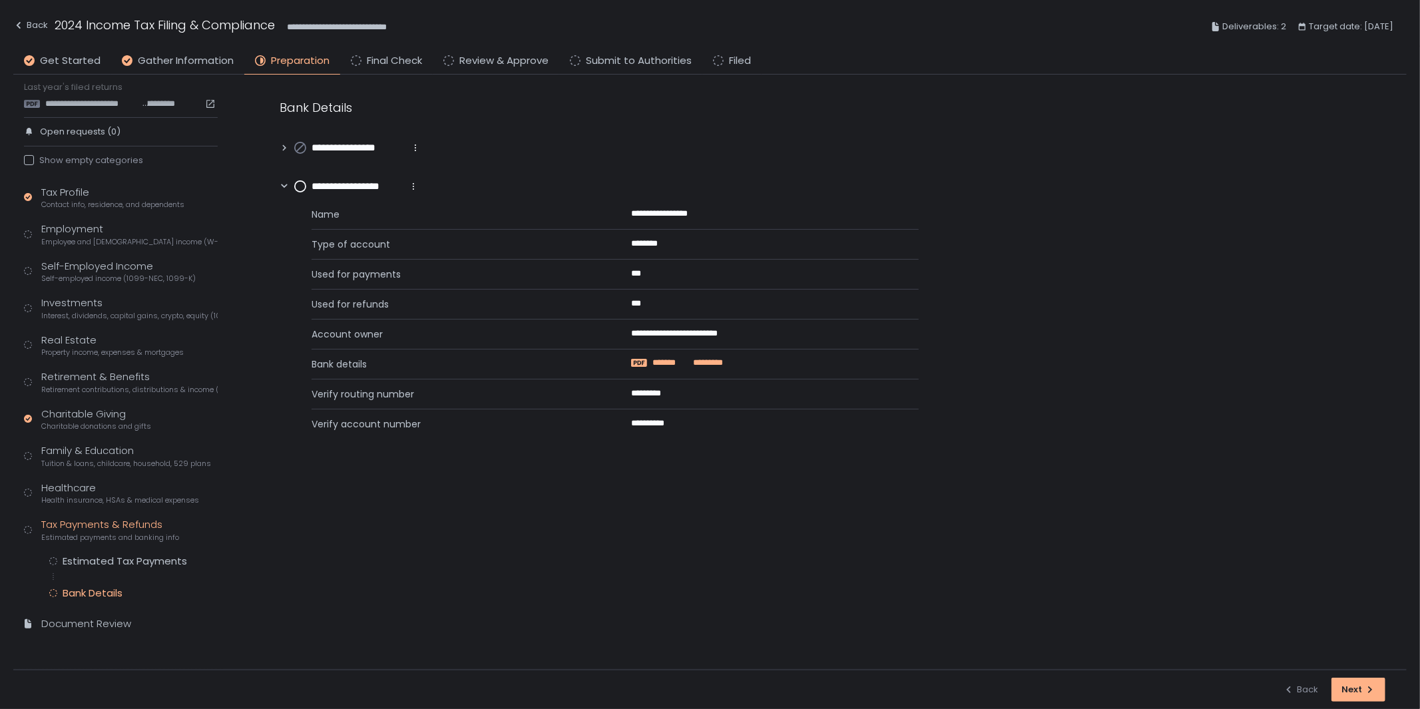
click at [674, 357] on span "*******" at bounding box center [671, 363] width 39 height 12
click at [70, 490] on div "Healthcare Health insurance, HSAs & medical expenses" at bounding box center [120, 493] width 158 height 25
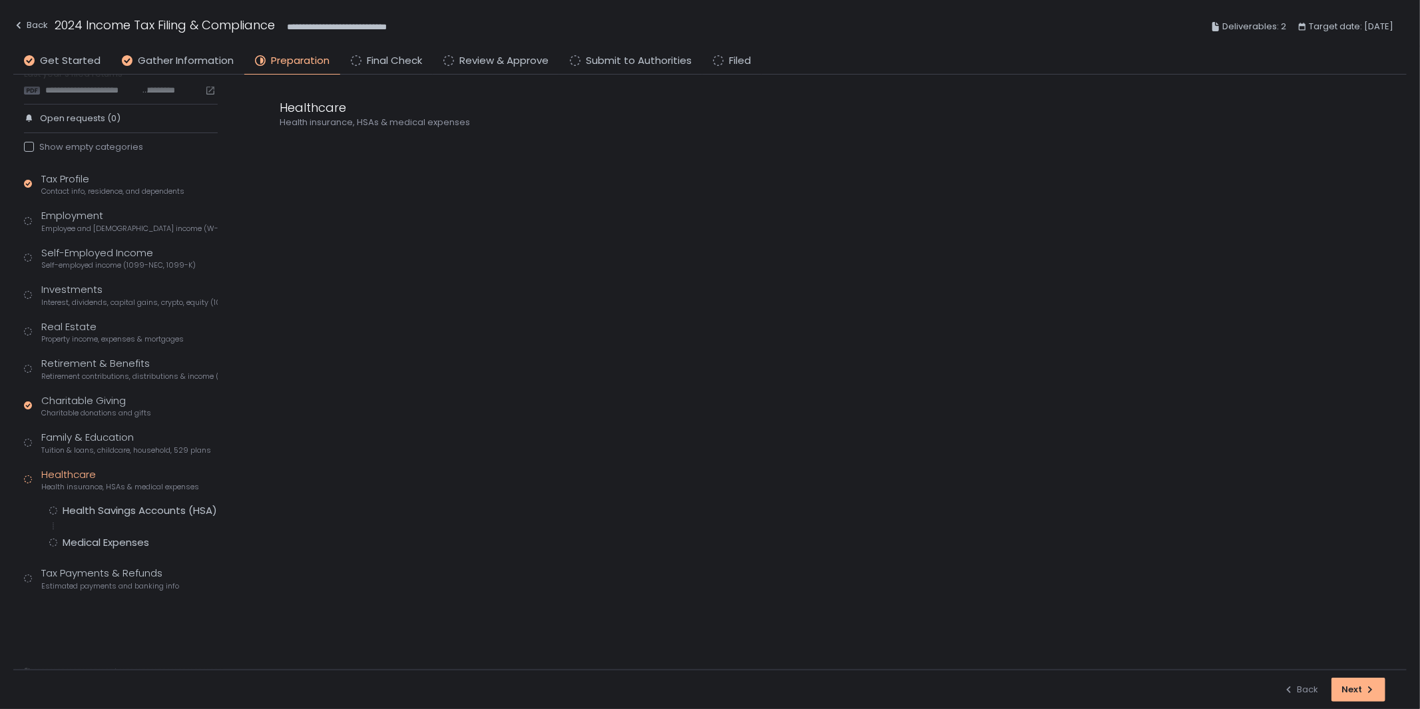
scroll to position [29, 0]
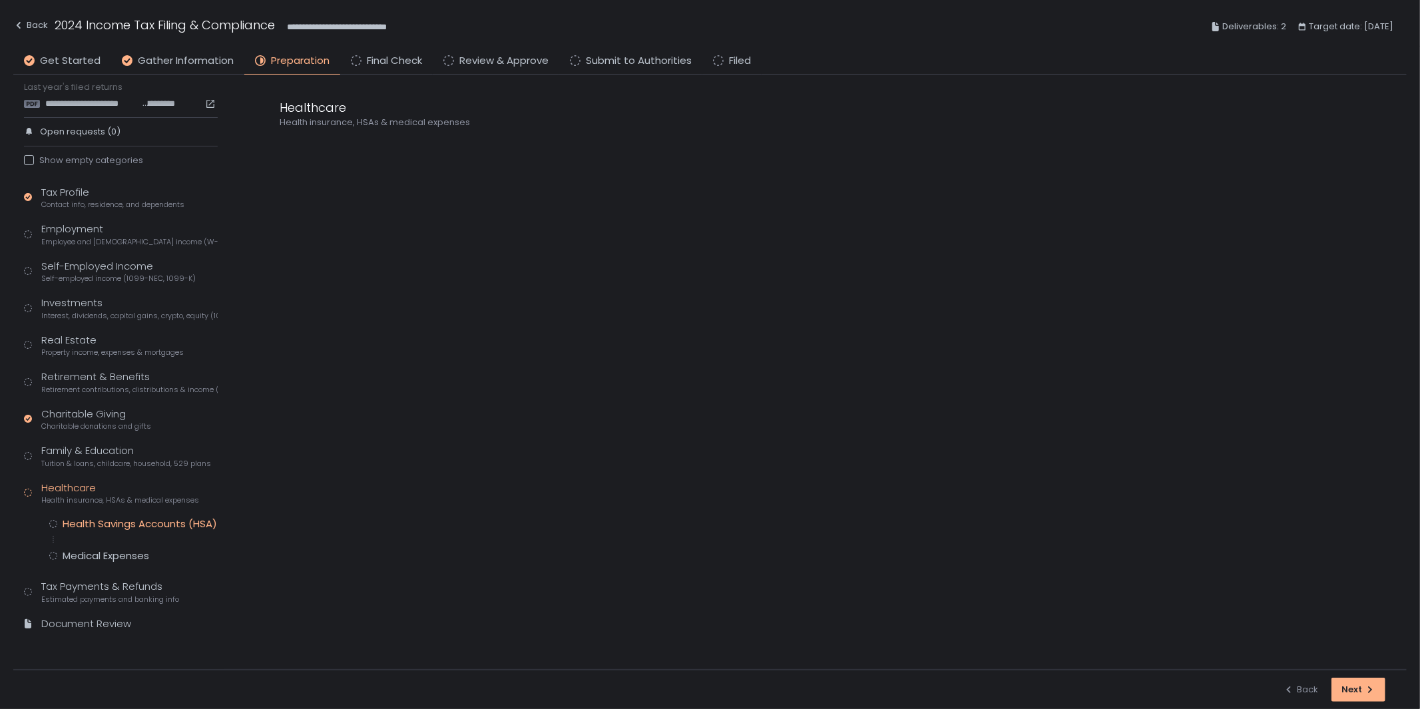
click at [140, 528] on div "Health Savings Accounts (HSA)" at bounding box center [140, 523] width 154 height 13
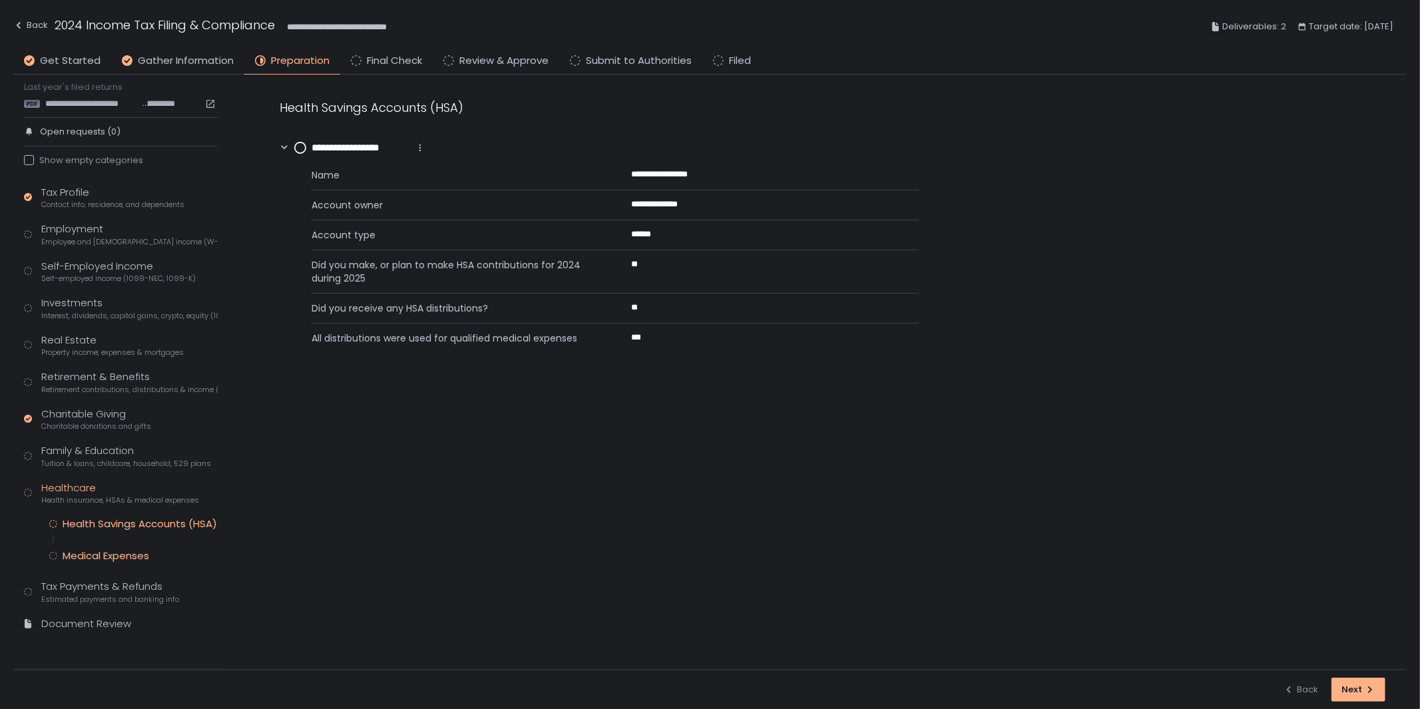
click at [136, 550] on div "Medical Expenses" at bounding box center [106, 555] width 87 height 13
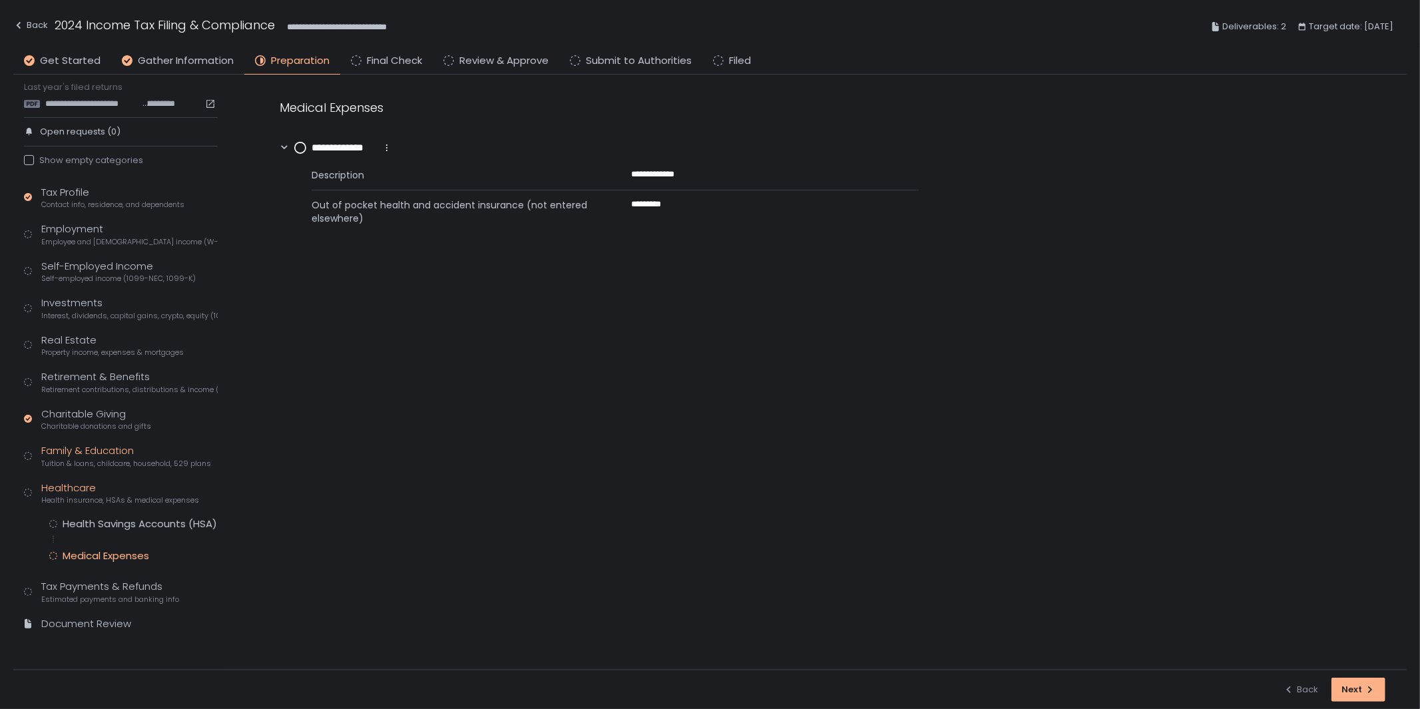
click at [118, 457] on div "Family & Education Tuition & loans, childcare, household, 529 plans" at bounding box center [126, 455] width 170 height 25
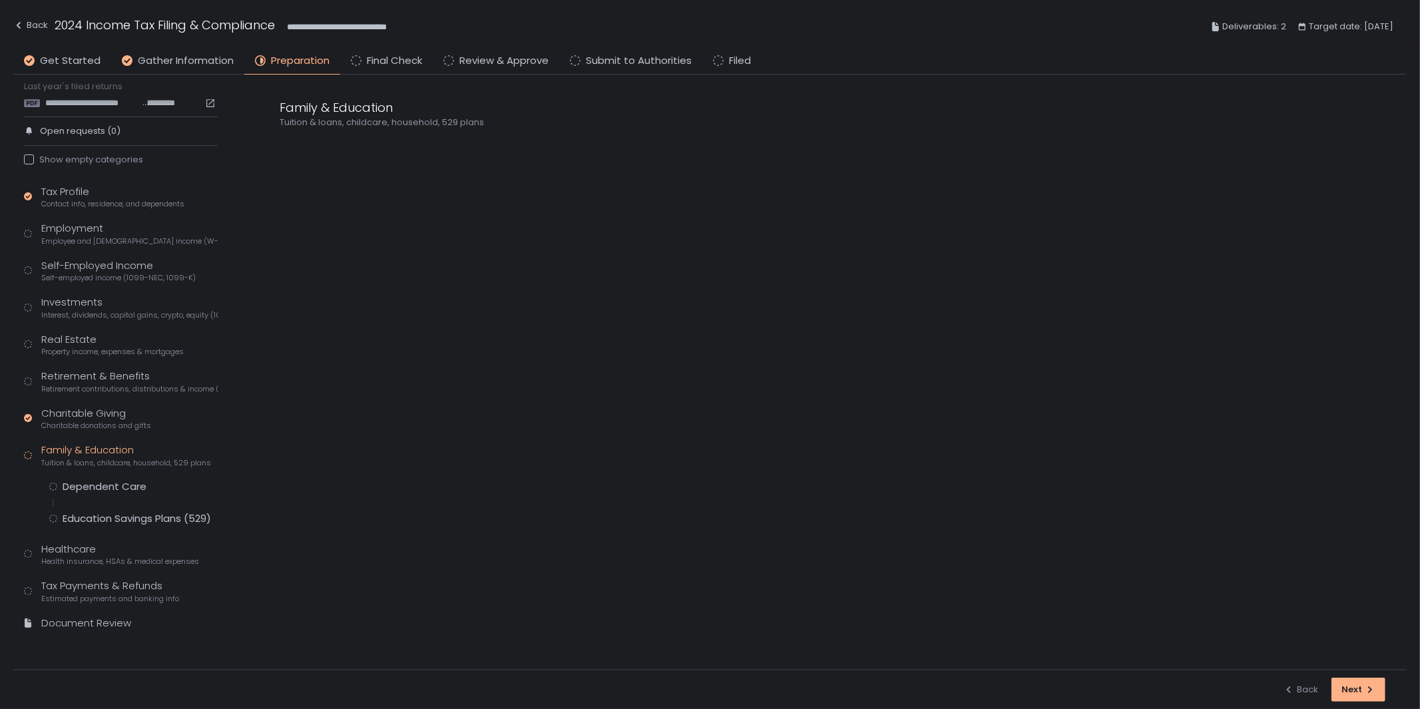
scroll to position [29, 0]
click at [116, 481] on div "Dependent Care" at bounding box center [105, 487] width 84 height 13
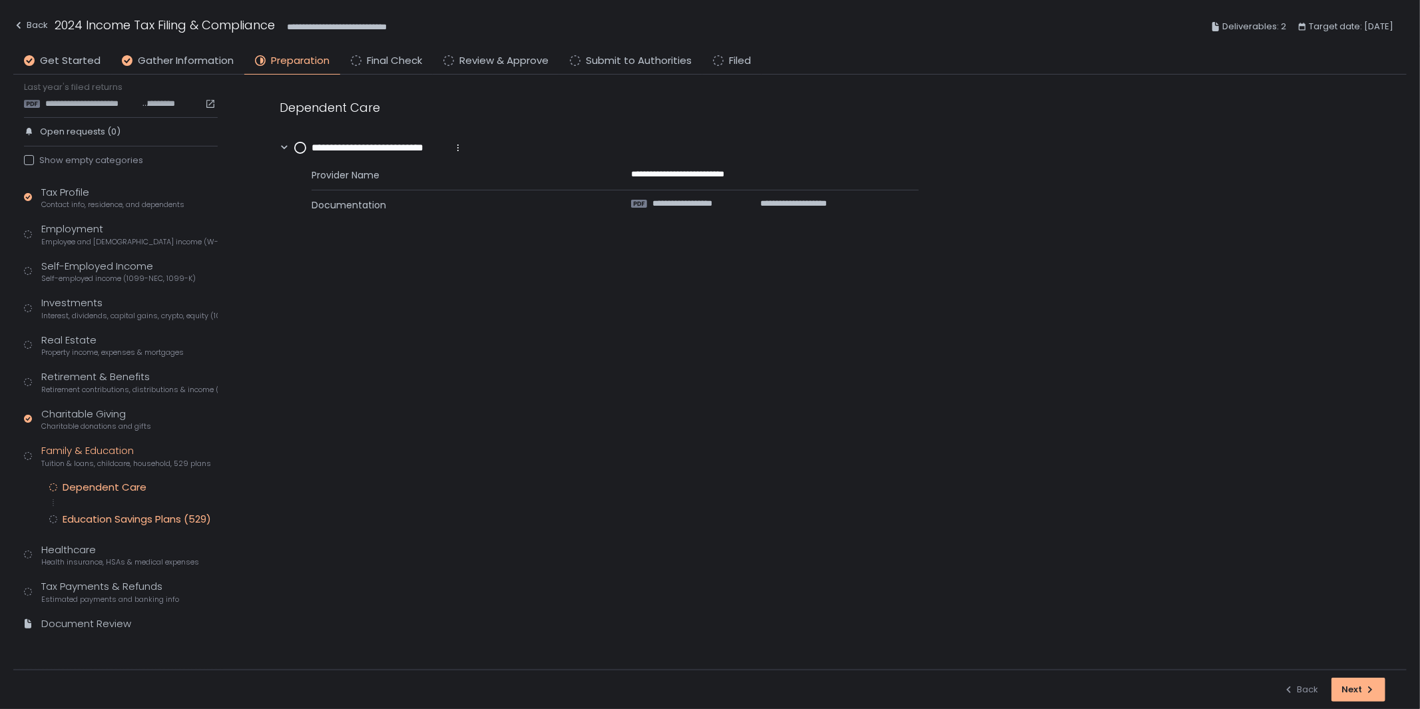
click at [118, 512] on div "Education Savings Plans (529)" at bounding box center [137, 518] width 148 height 13
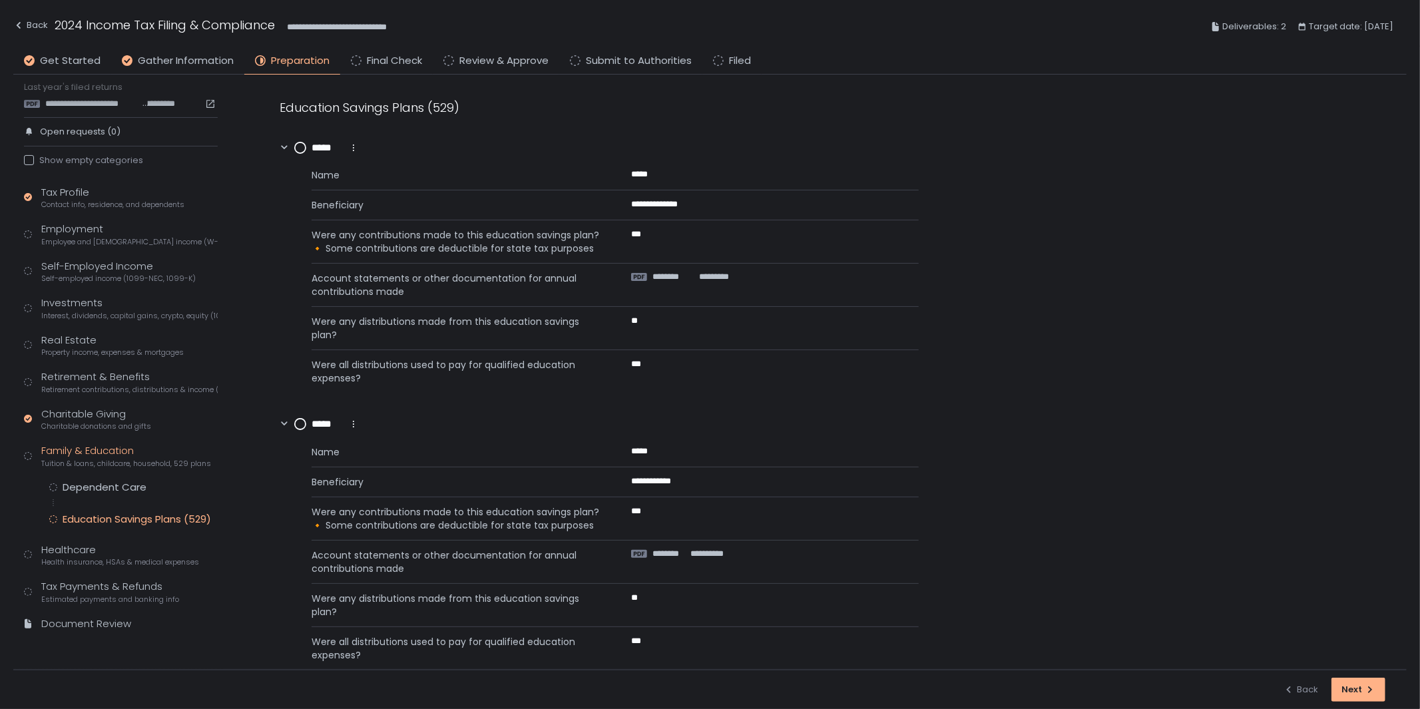
scroll to position [24, 0]
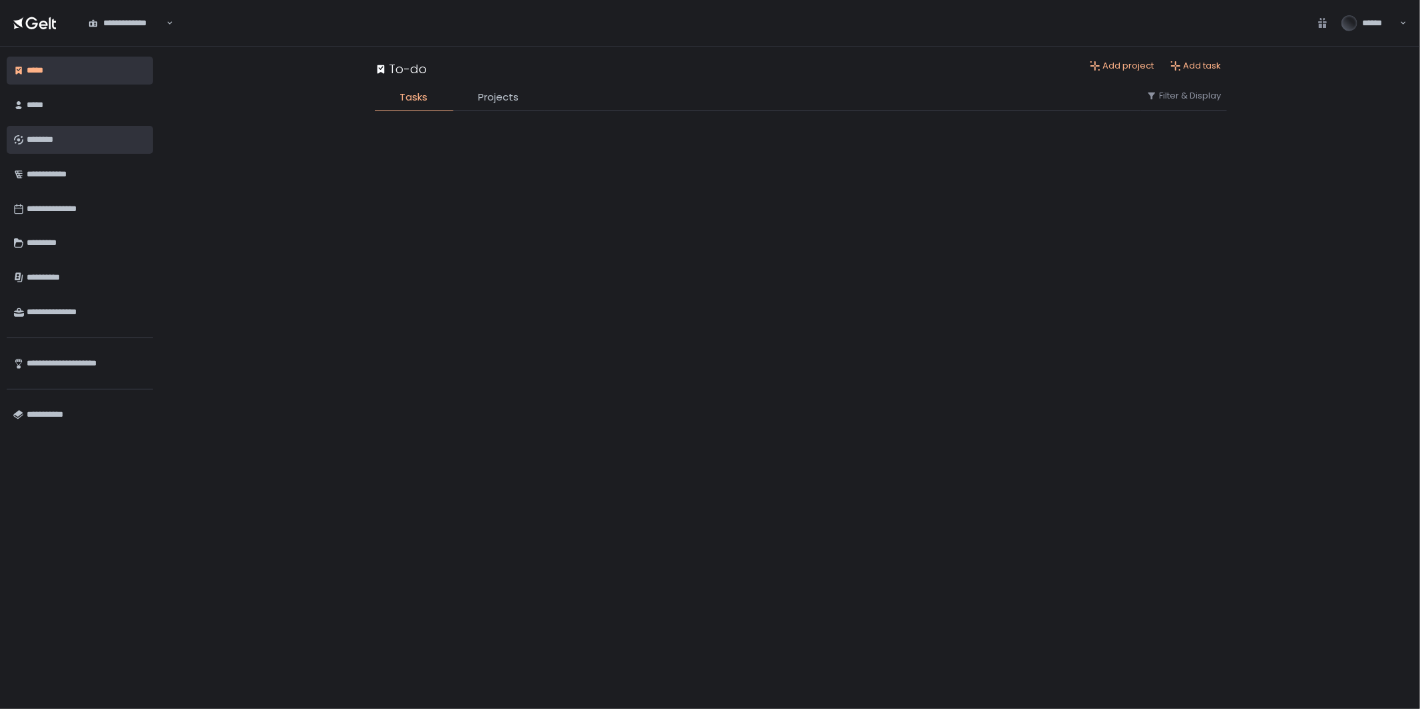
click at [49, 151] on link "********" at bounding box center [80, 140] width 146 height 28
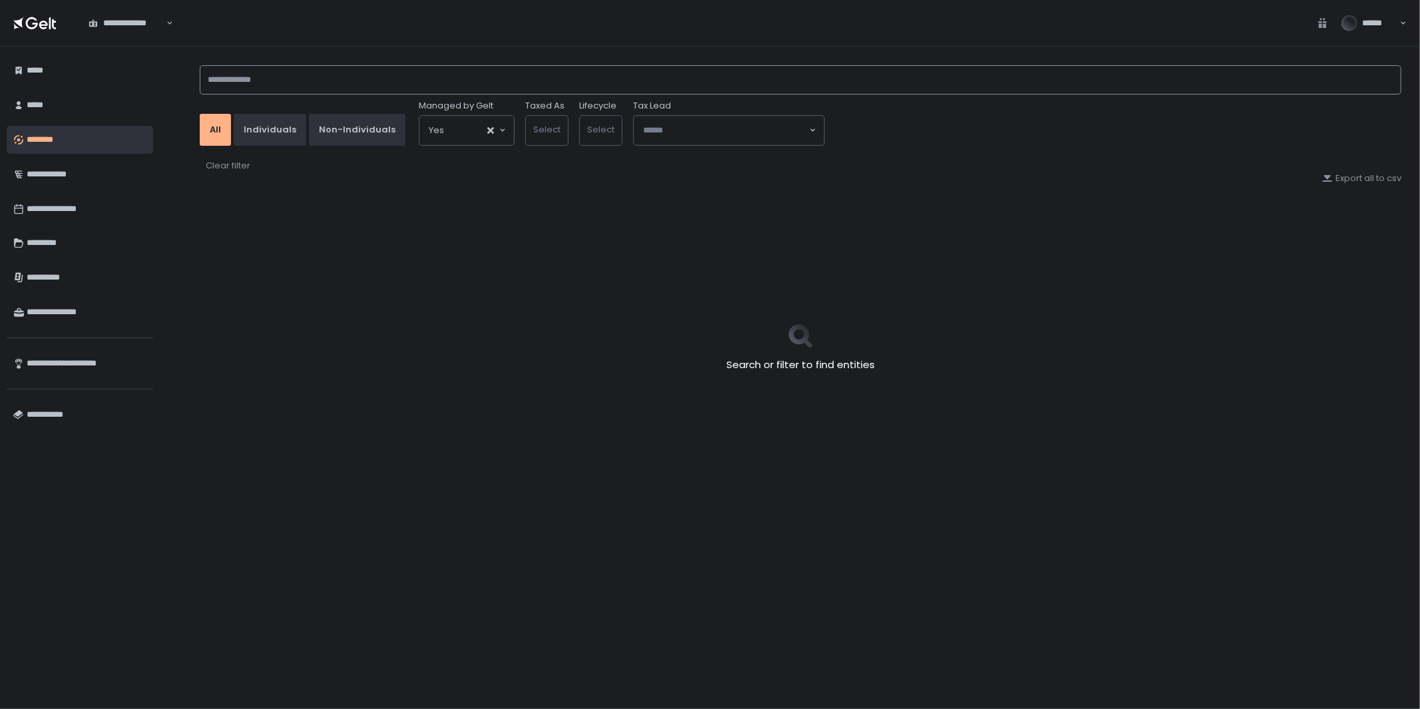
click at [476, 83] on input at bounding box center [800, 79] width 1201 height 29
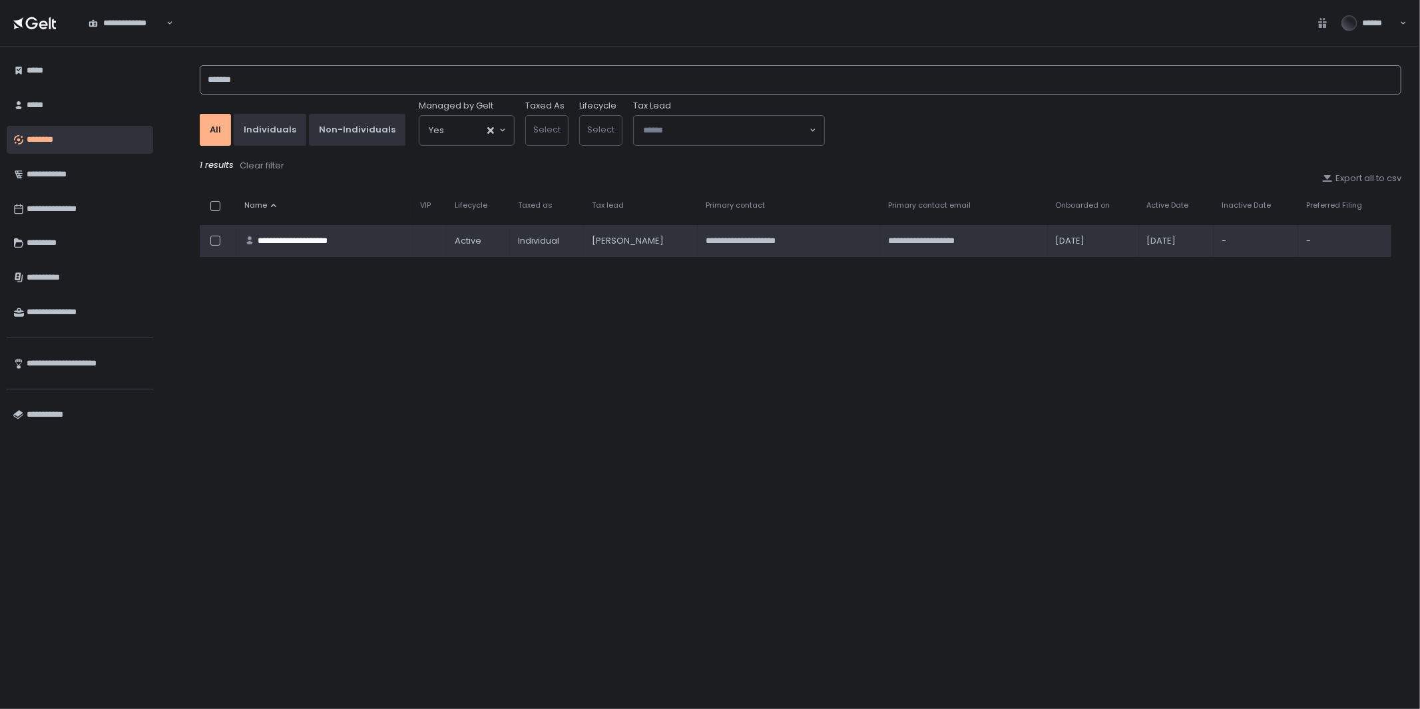
type input "*******"
click at [295, 235] on div "**********" at bounding box center [304, 241] width 93 height 12
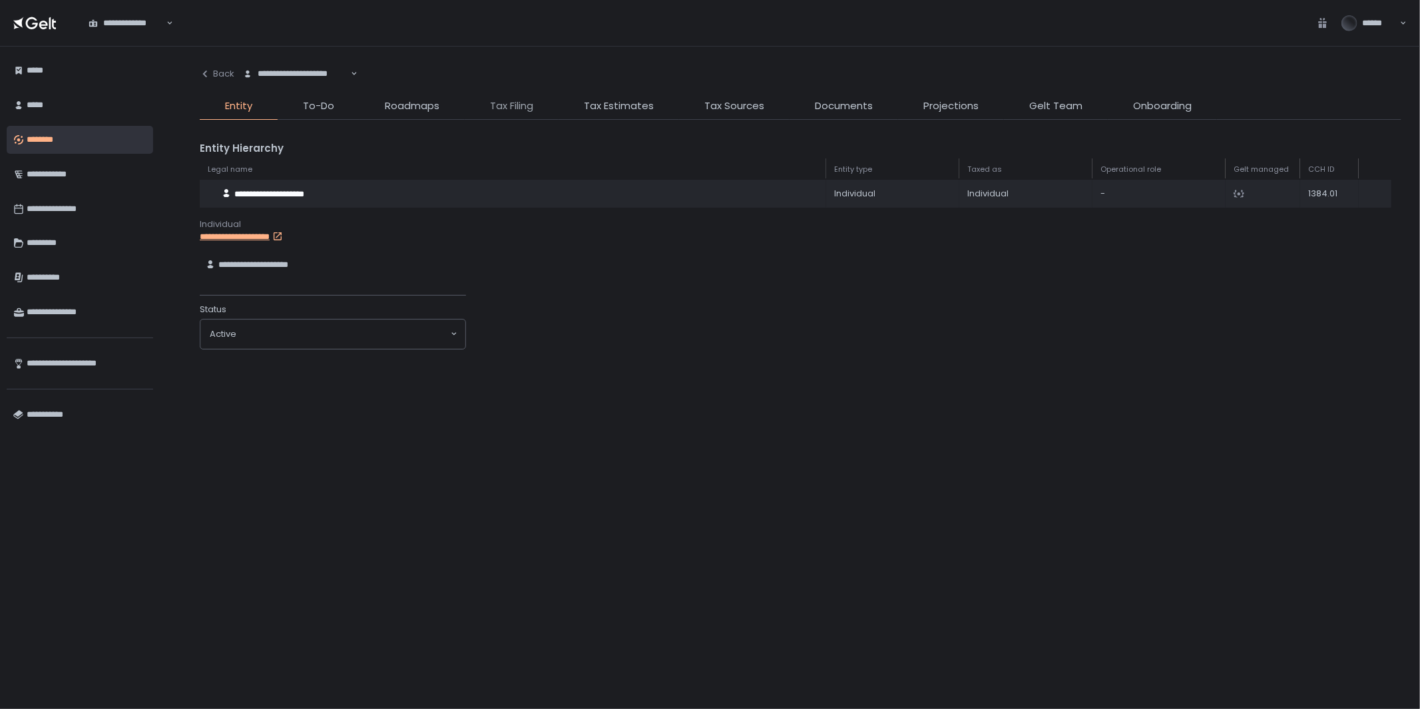
click at [510, 106] on span "Tax Filing" at bounding box center [511, 105] width 43 height 15
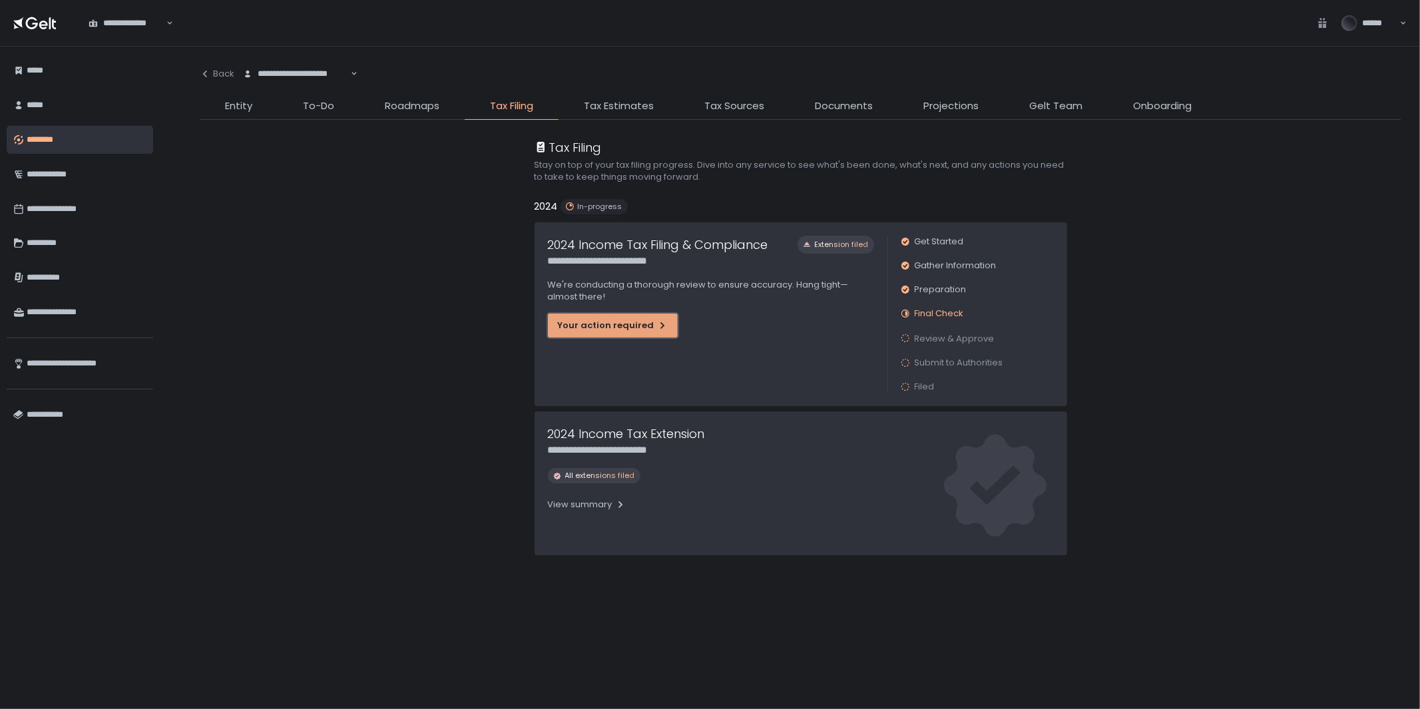
click at [611, 329] on div "Your action required" at bounding box center [613, 325] width 110 height 12
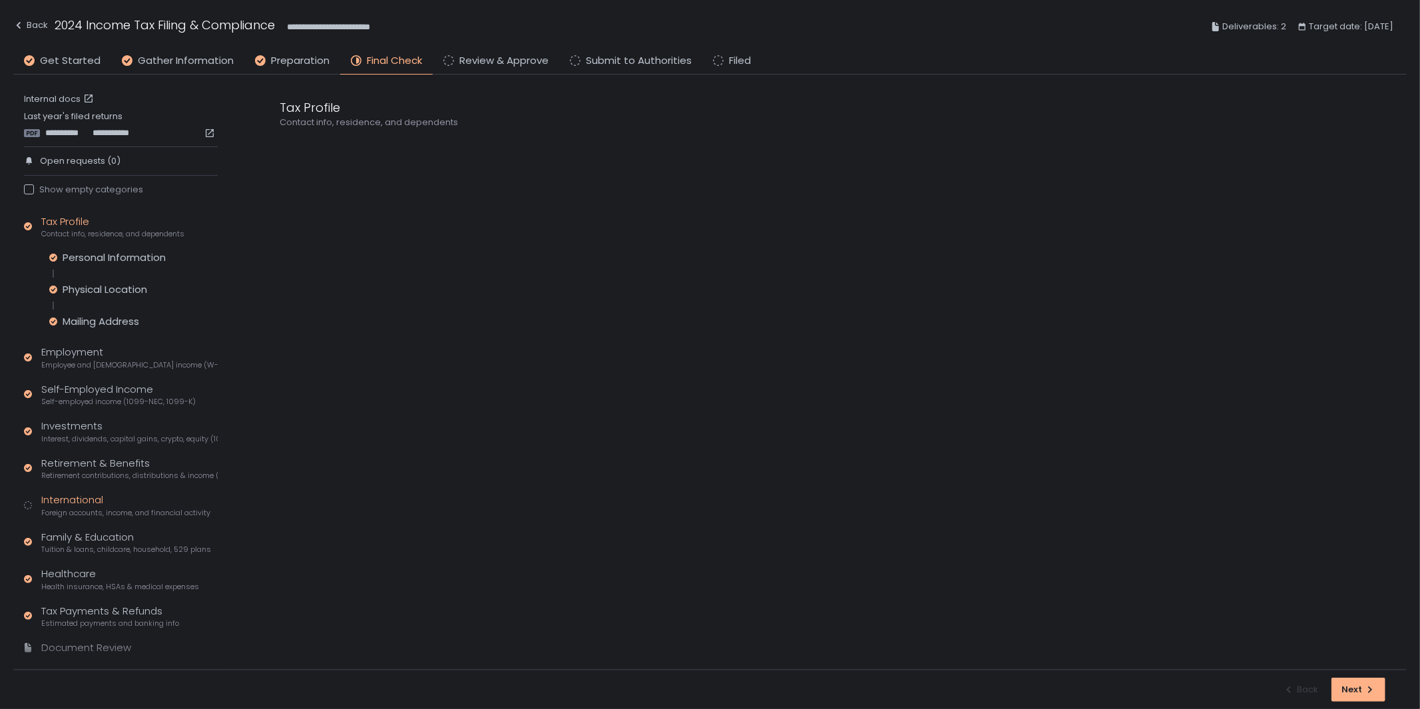
click at [65, 498] on div "International Foreign accounts, income, and financial activity" at bounding box center [125, 504] width 169 height 25
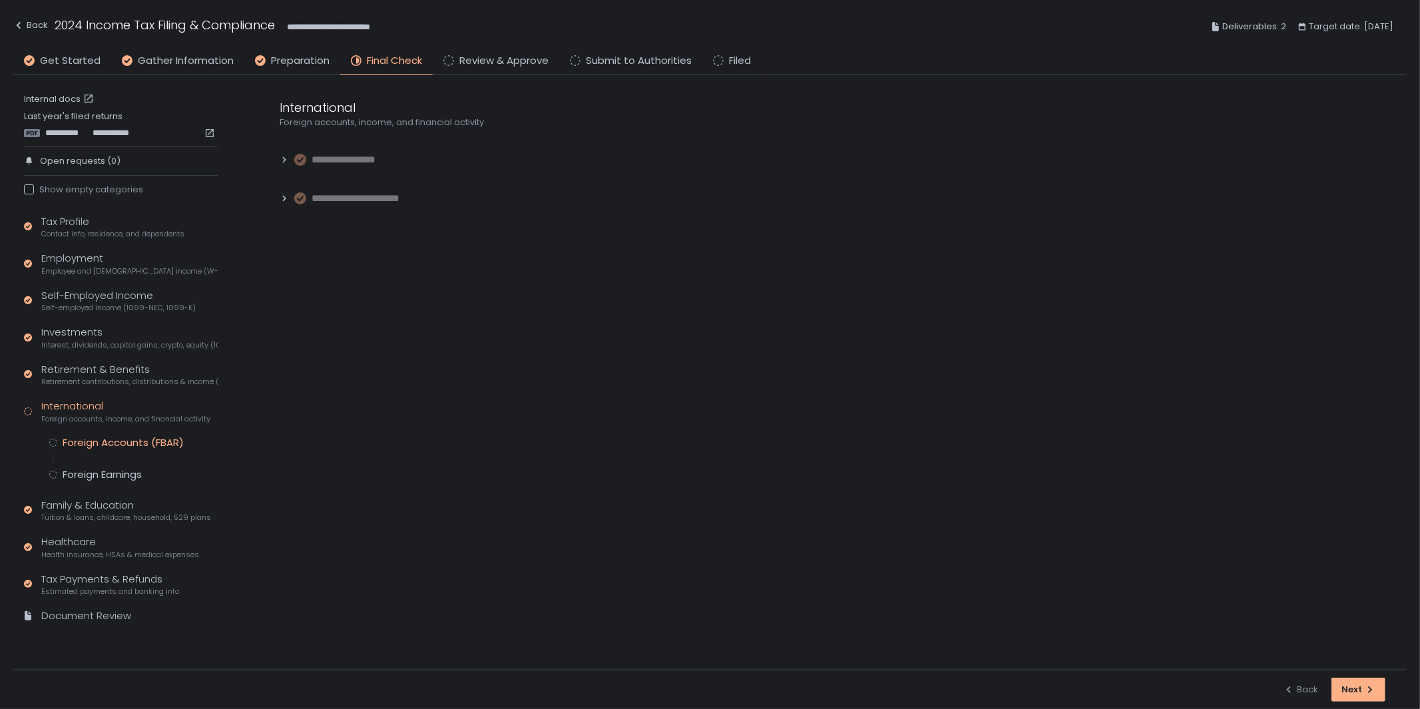
click at [53, 447] on div "Foreign Accounts (FBAR)" at bounding box center [133, 442] width 168 height 13
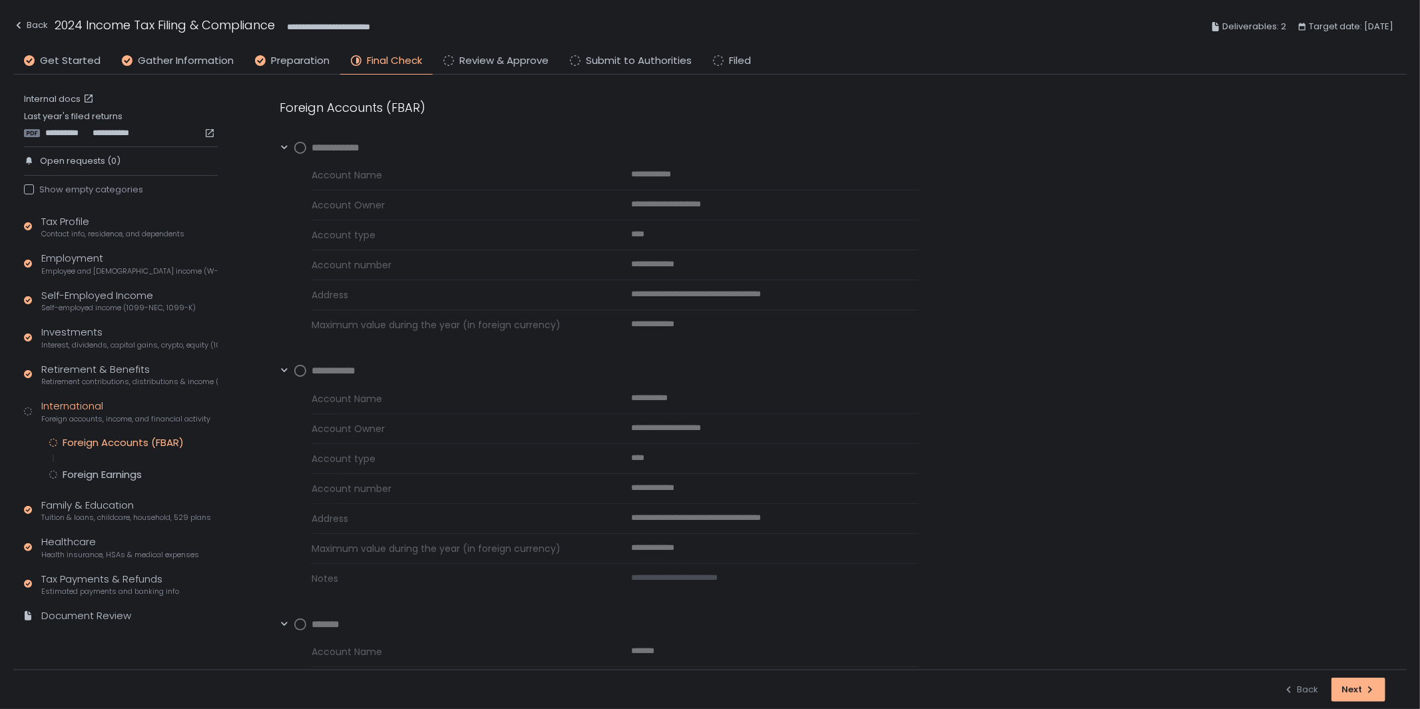
click at [297, 148] on circle at bounding box center [300, 147] width 11 height 11
click at [295, 368] on circle at bounding box center [300, 370] width 11 height 11
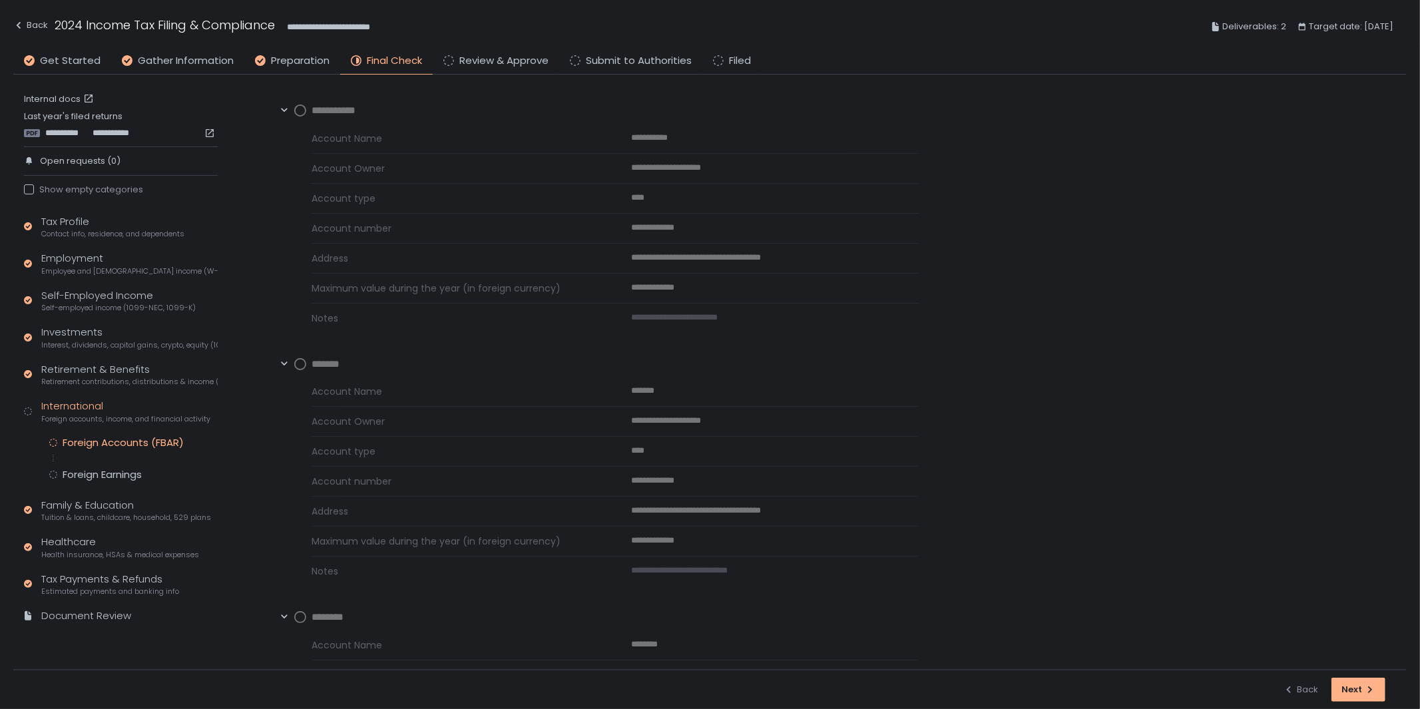
scroll to position [517, 0]
click at [296, 360] on circle at bounding box center [300, 360] width 11 height 11
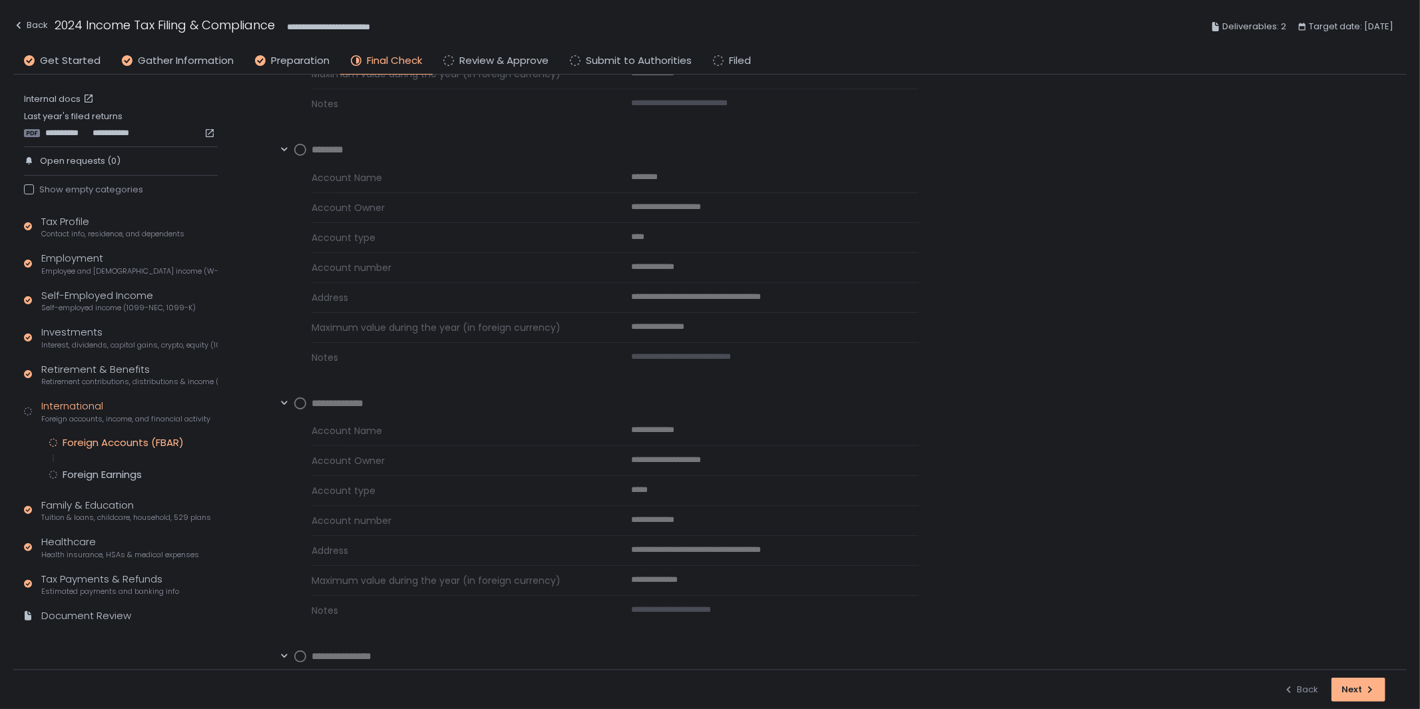
scroll to position [961, 0]
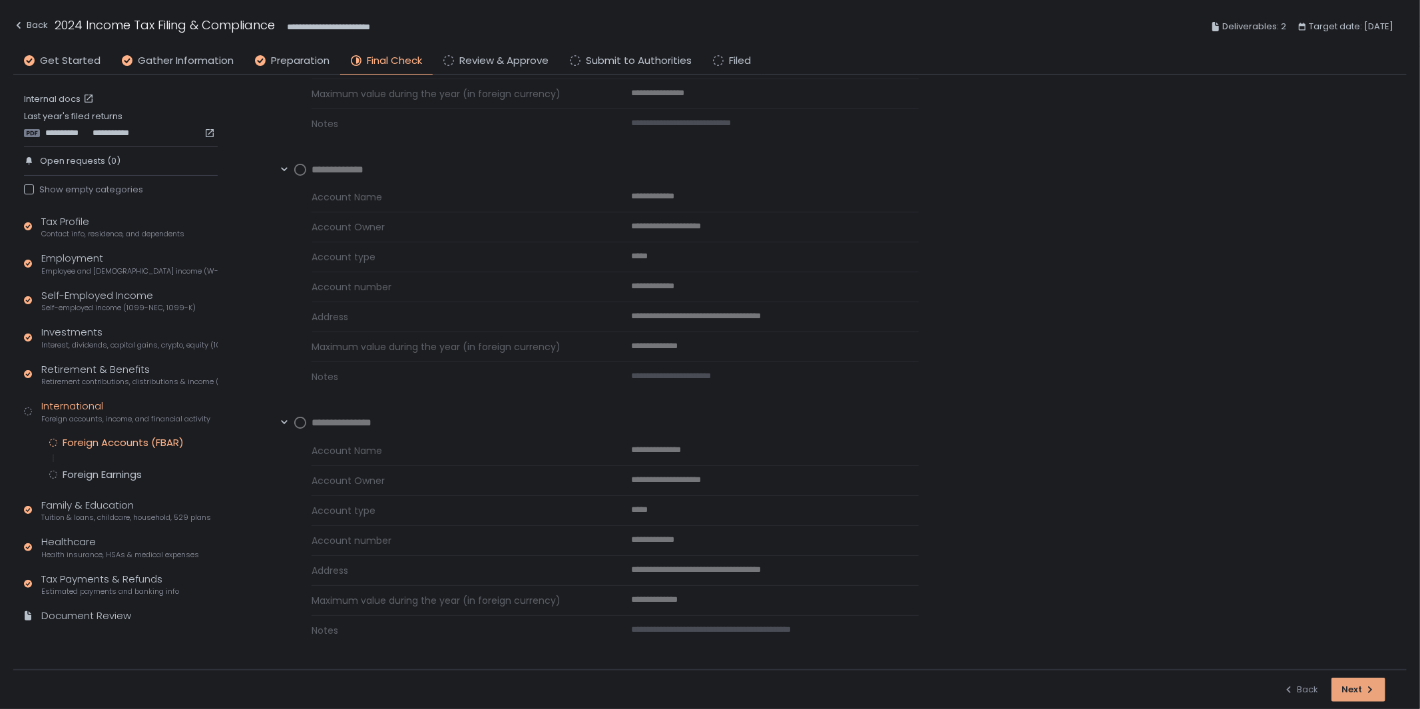
click at [1374, 692] on icon "button" at bounding box center [1369, 689] width 11 height 11
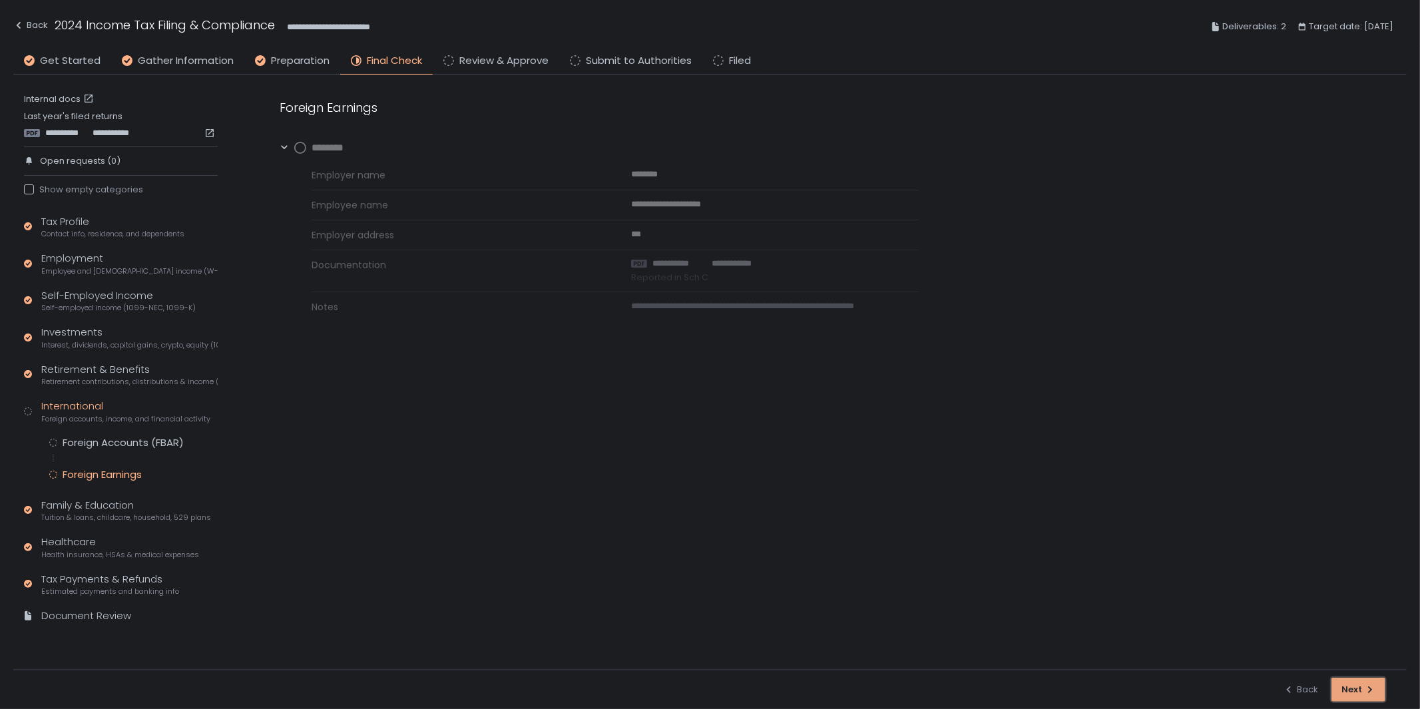
click at [1362, 689] on div "Next" at bounding box center [1358, 689] width 34 height 12
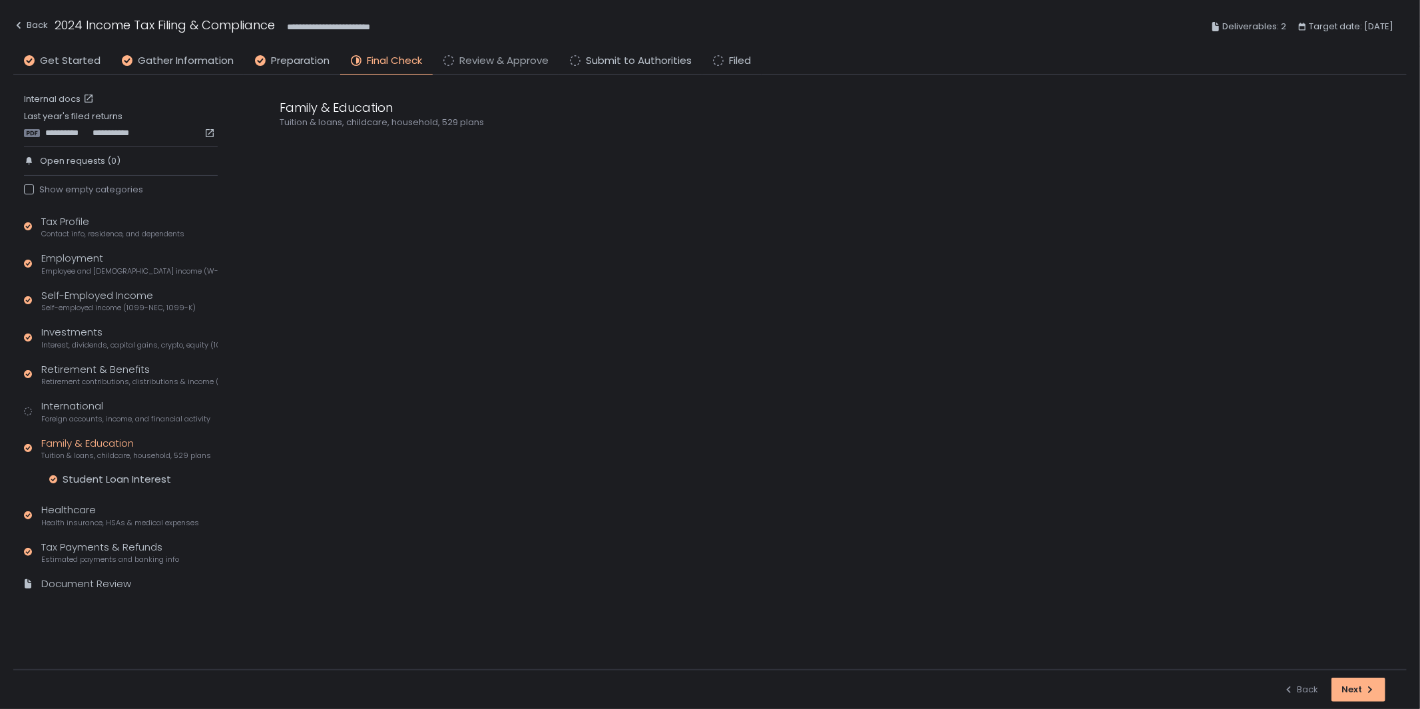
click at [520, 63] on span "Review & Approve" at bounding box center [503, 60] width 89 height 15
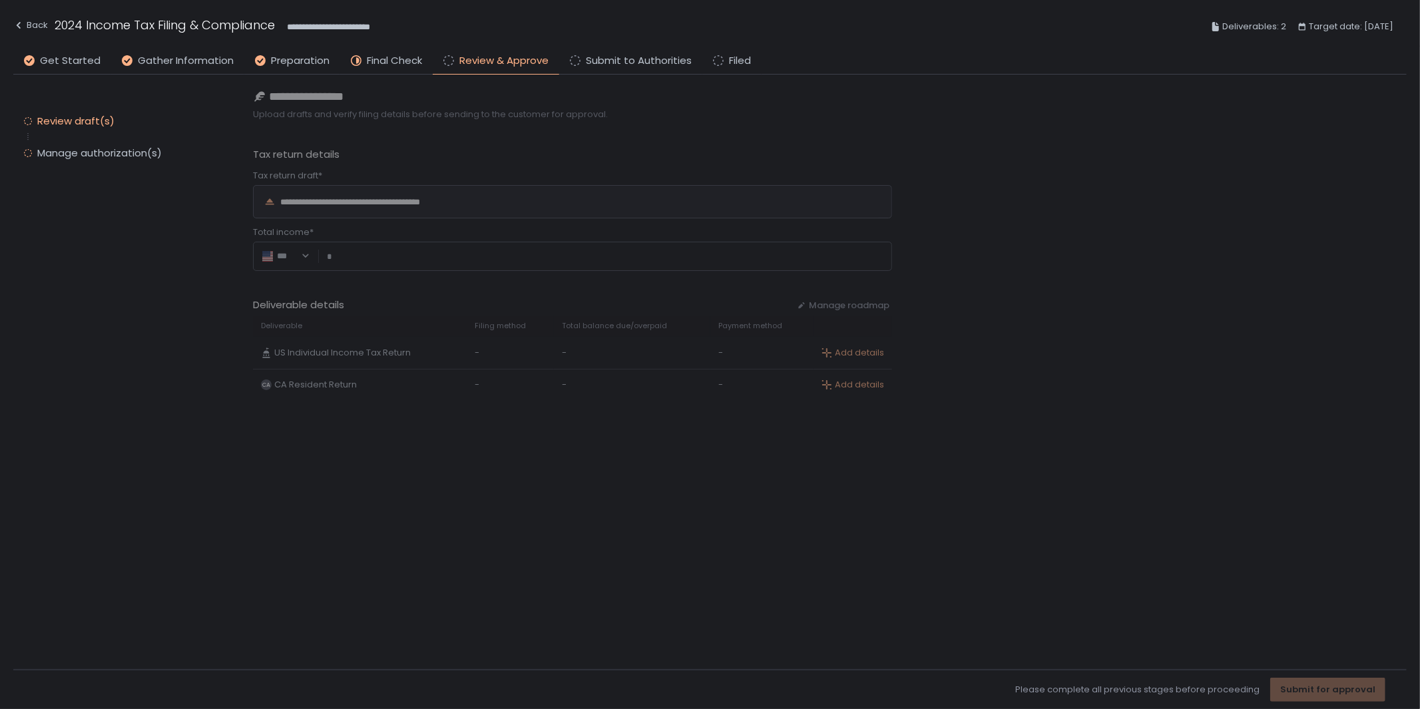
click at [458, 202] on div "**********" at bounding box center [829, 372] width 1153 height 595
click at [296, 52] on div "**********" at bounding box center [709, 26] width 1393 height 53
click at [300, 64] on span "Preparation" at bounding box center [300, 60] width 59 height 15
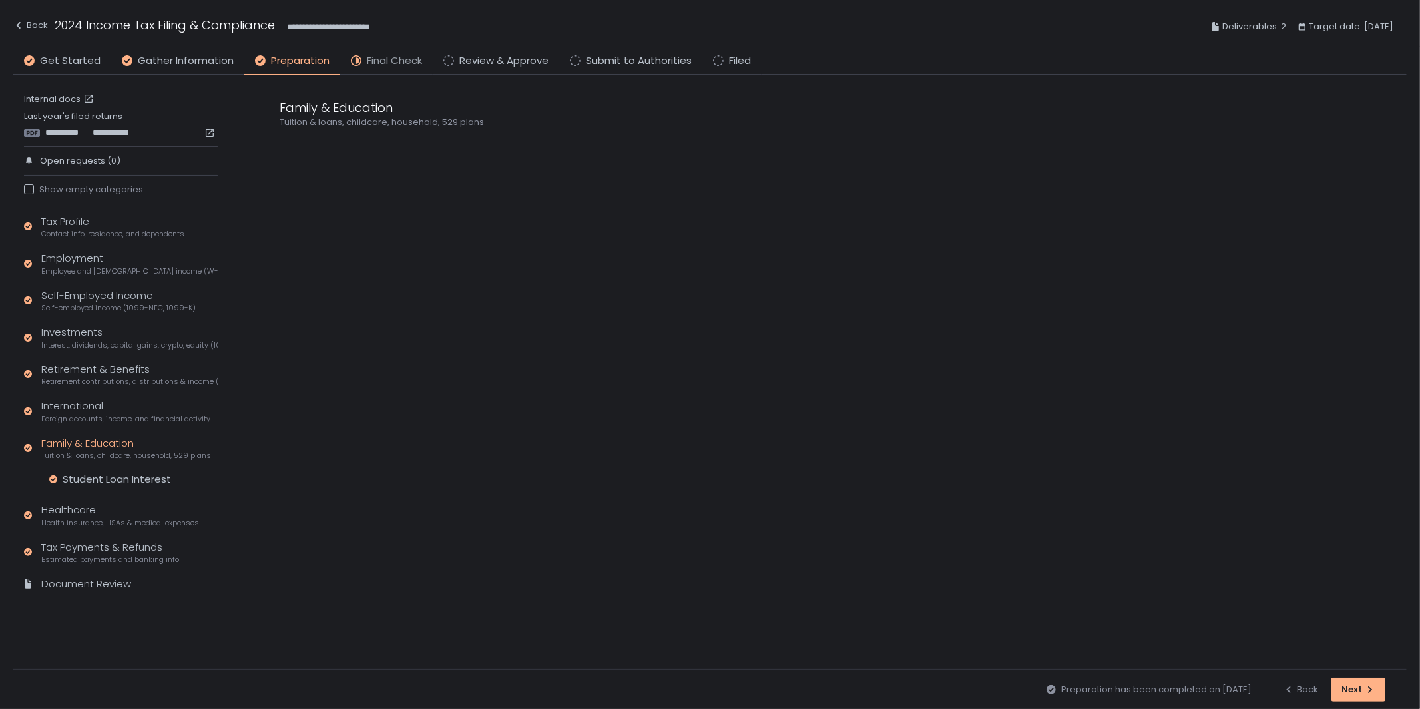
click at [387, 56] on span "Final Check" at bounding box center [394, 60] width 55 height 15
click at [71, 408] on div "International Foreign accounts, income, and financial activity" at bounding box center [125, 411] width 169 height 25
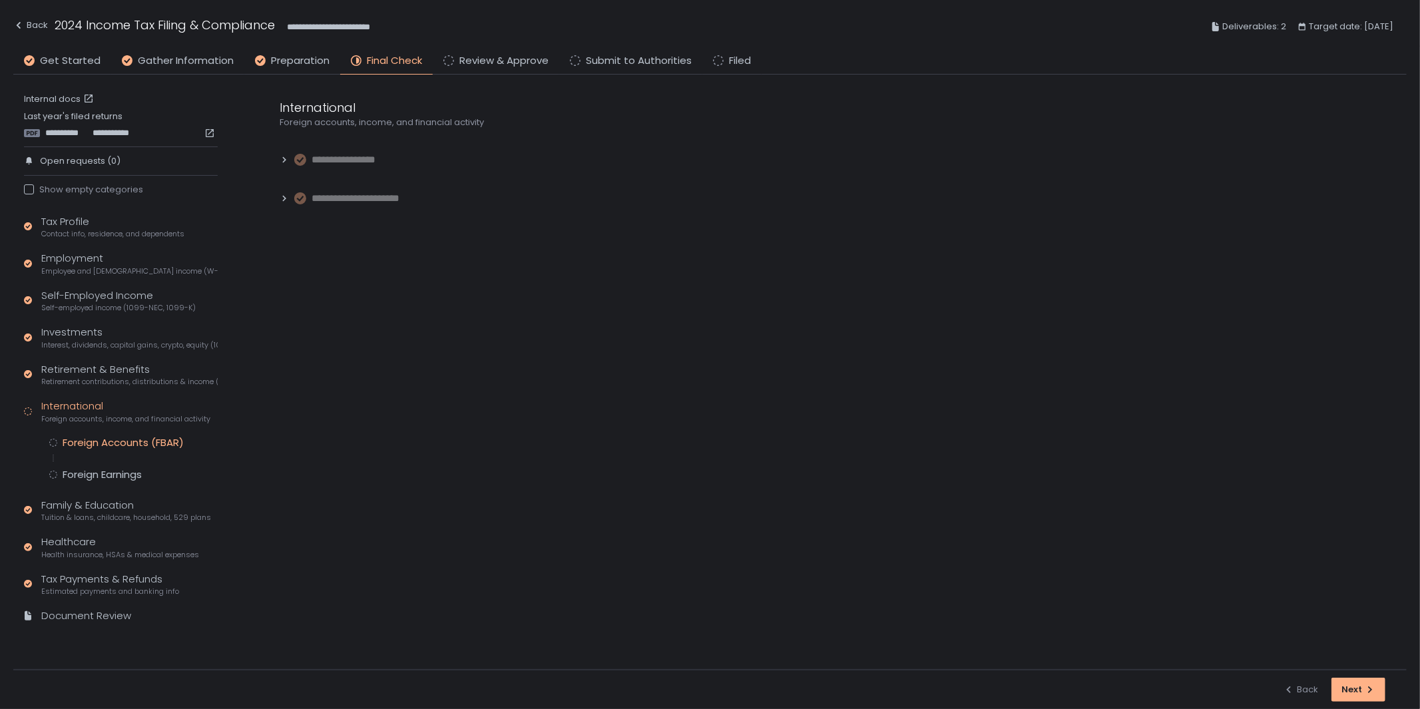
click at [61, 444] on div "Foreign Accounts (FBAR)" at bounding box center [133, 442] width 168 height 13
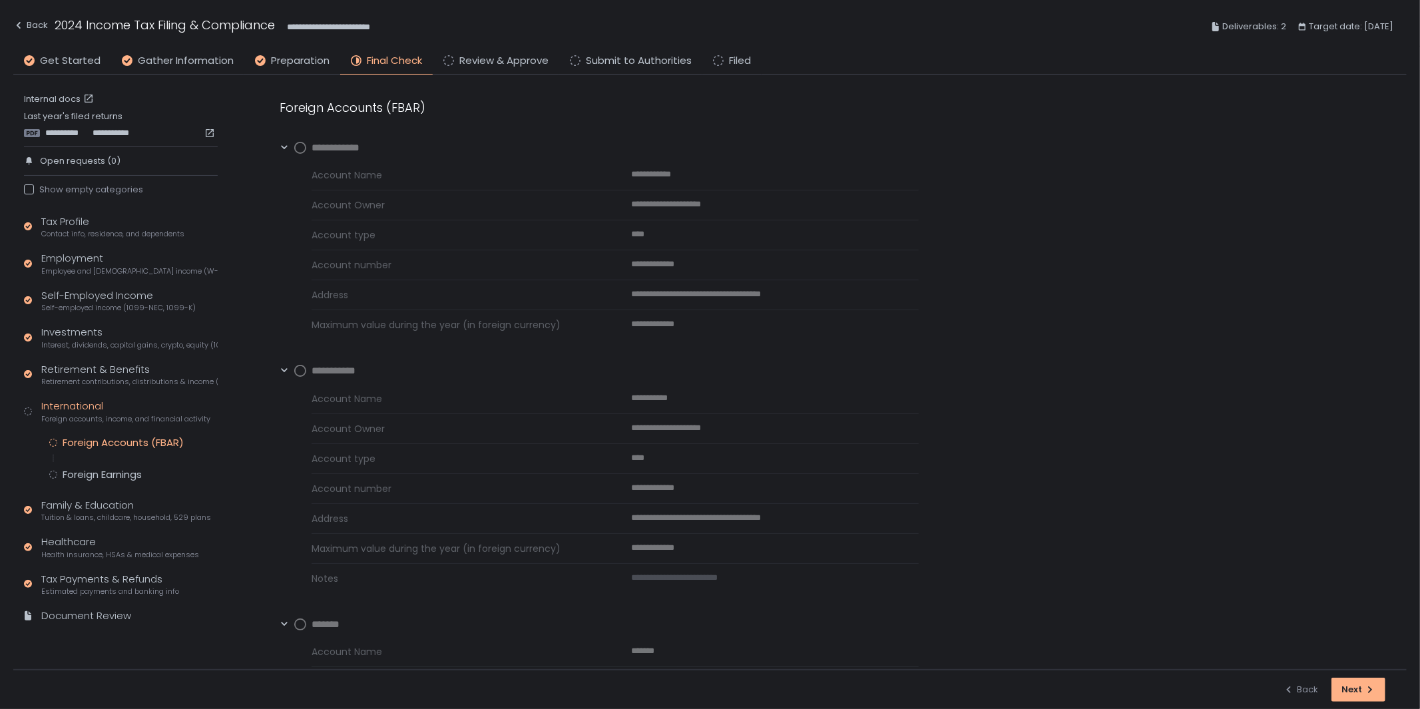
click at [298, 146] on circle at bounding box center [300, 147] width 11 height 11
